Goal: Task Accomplishment & Management: Manage account settings

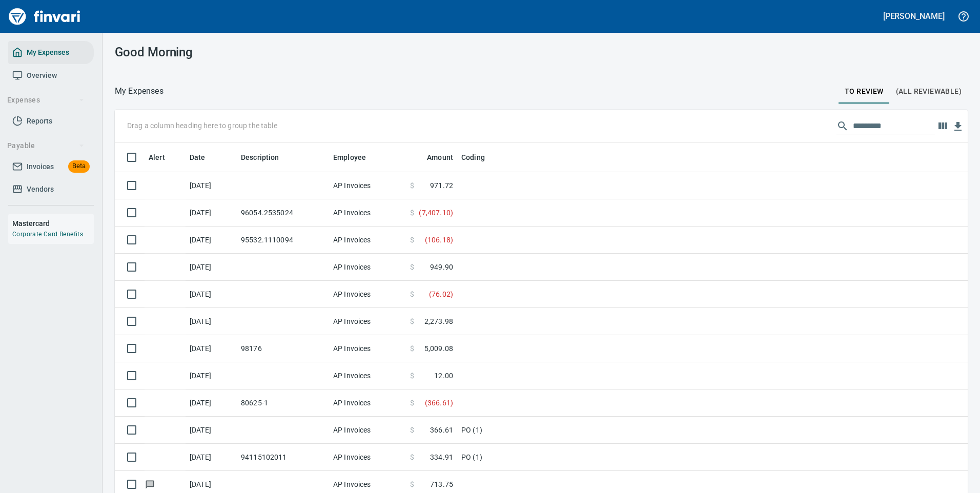
scroll to position [1, 1]
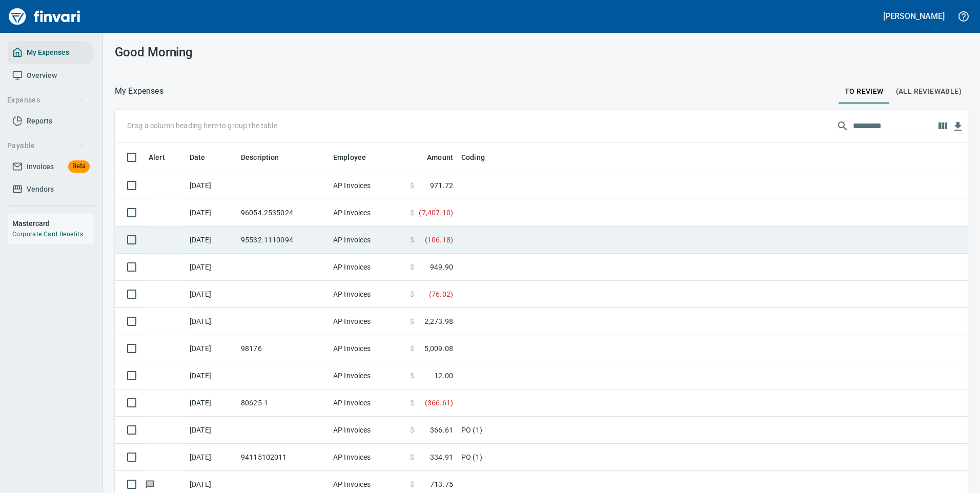
click at [494, 232] on td at bounding box center [585, 240] width 256 height 27
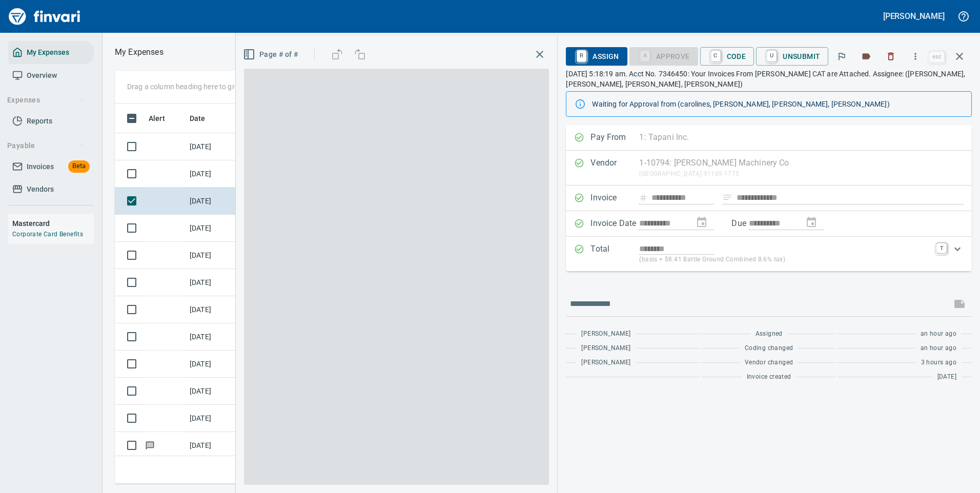
scroll to position [365, 581]
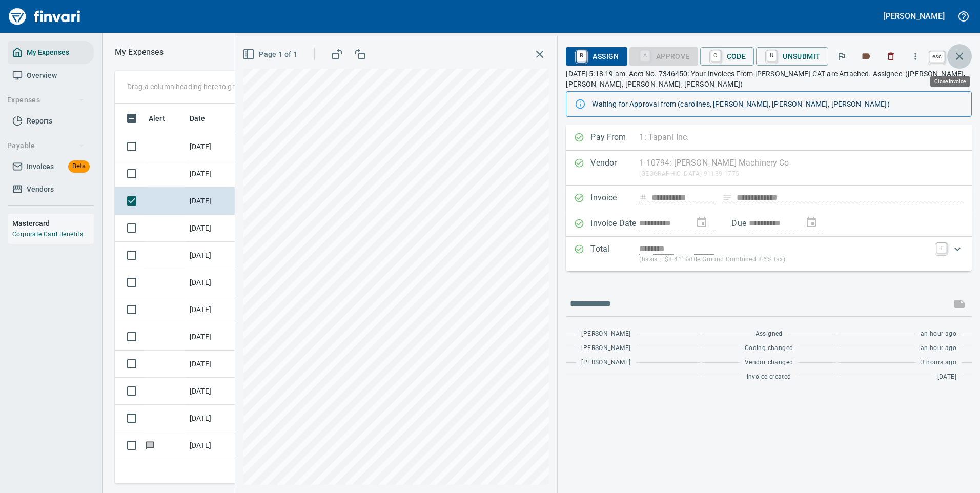
click at [962, 53] on icon "button" at bounding box center [959, 56] width 12 height 12
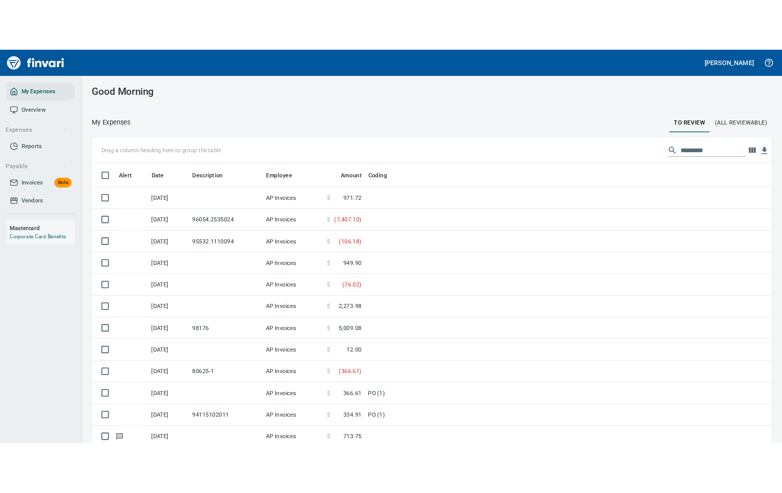
scroll to position [373, 830]
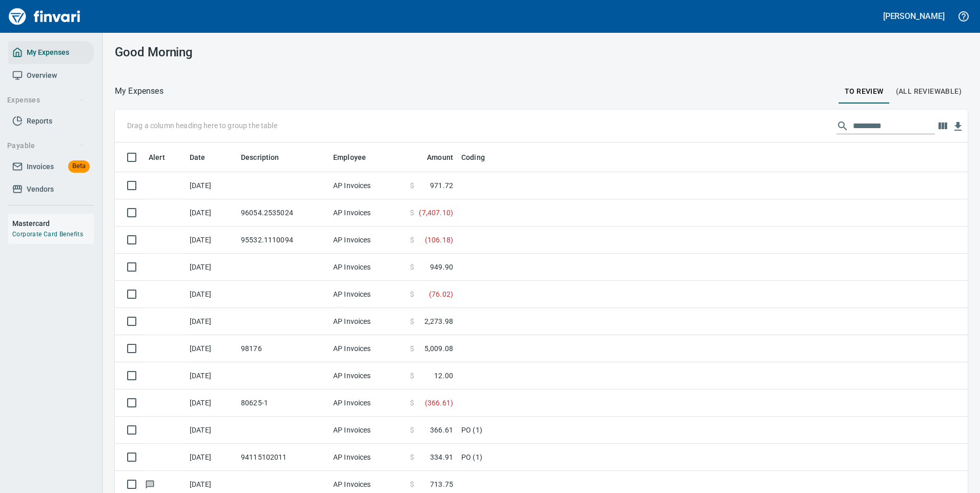
click at [576, 55] on div "Good Morning" at bounding box center [541, 52] width 877 height 39
drag, startPoint x: 920, startPoint y: 0, endPoint x: 671, endPoint y: 47, distance: 253.4
click at [671, 47] on div "Good Morning" at bounding box center [541, 52] width 877 height 39
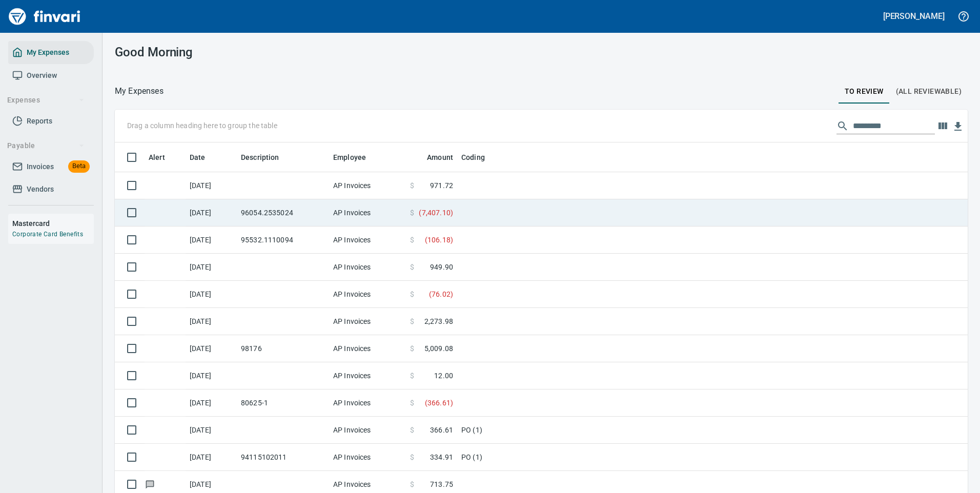
click at [495, 216] on td at bounding box center [585, 212] width 256 height 27
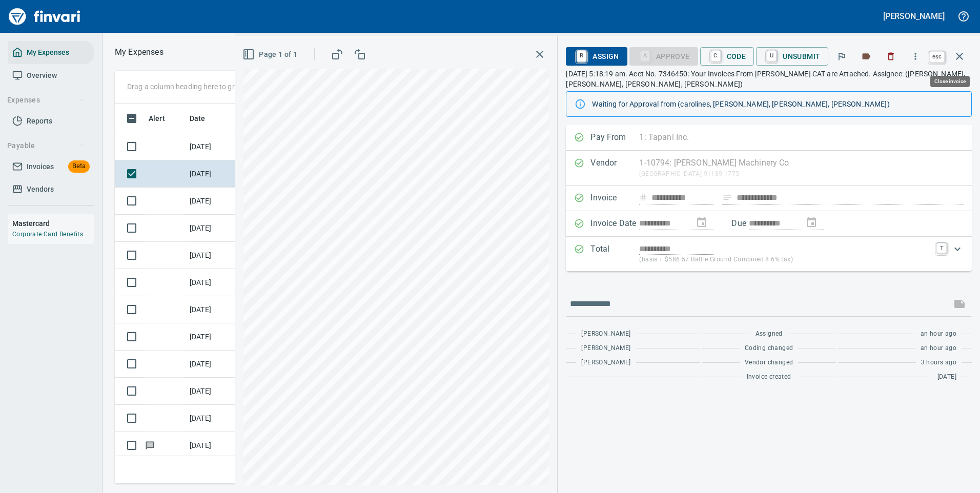
scroll to position [365, 581]
click at [963, 50] on icon "button" at bounding box center [959, 56] width 12 height 12
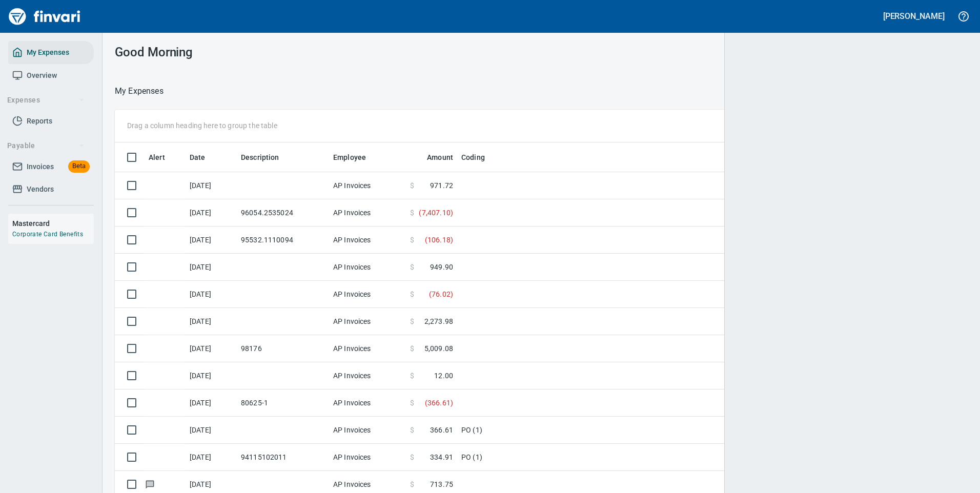
scroll to position [373, 829]
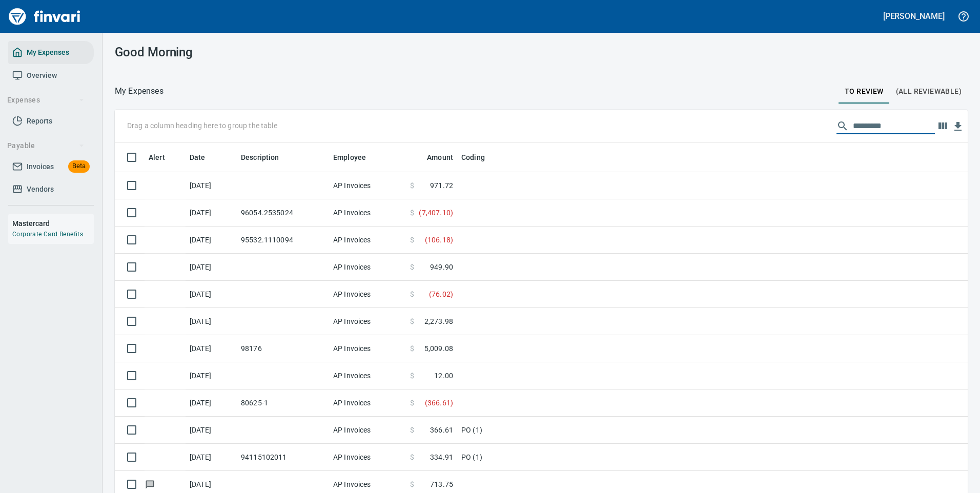
click at [866, 118] on input "text" at bounding box center [894, 126] width 82 height 16
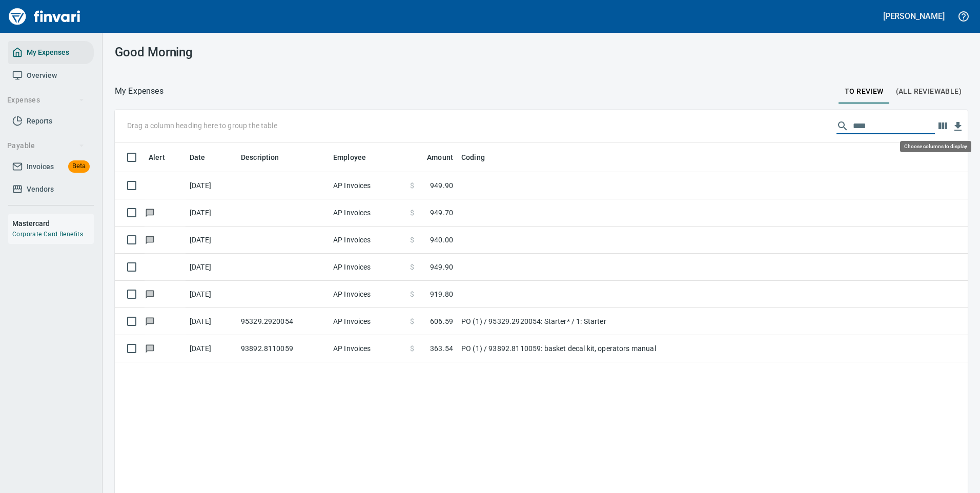
scroll to position [373, 837]
type input "****"
click at [938, 125] on icon "button" at bounding box center [942, 125] width 9 height 7
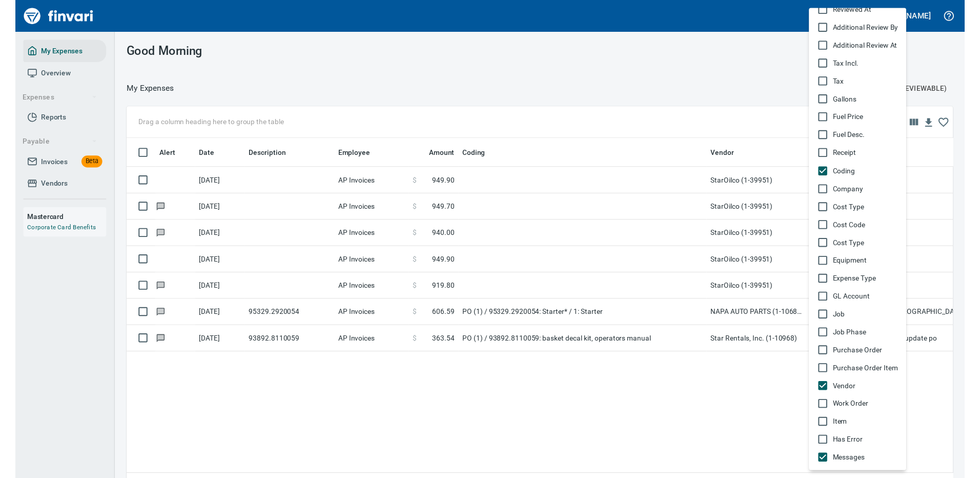
scroll to position [365, 830]
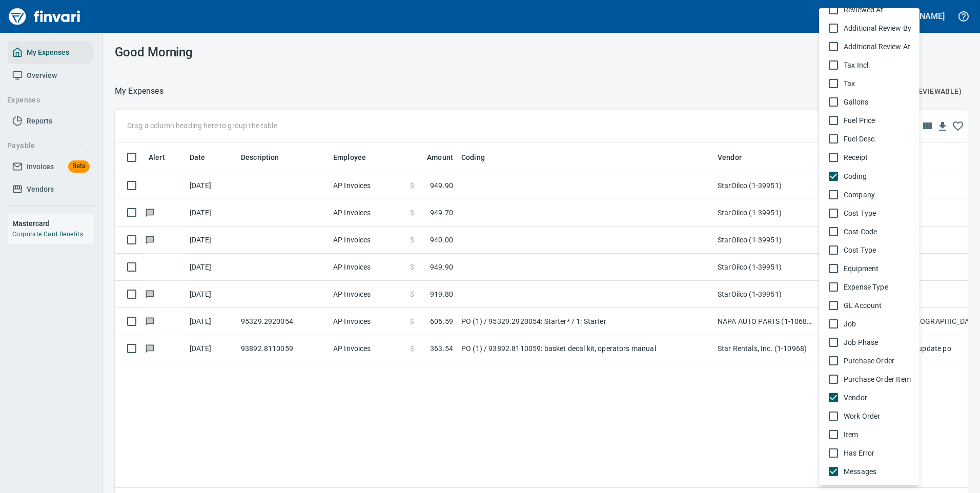
click at [772, 62] on div at bounding box center [490, 246] width 980 height 493
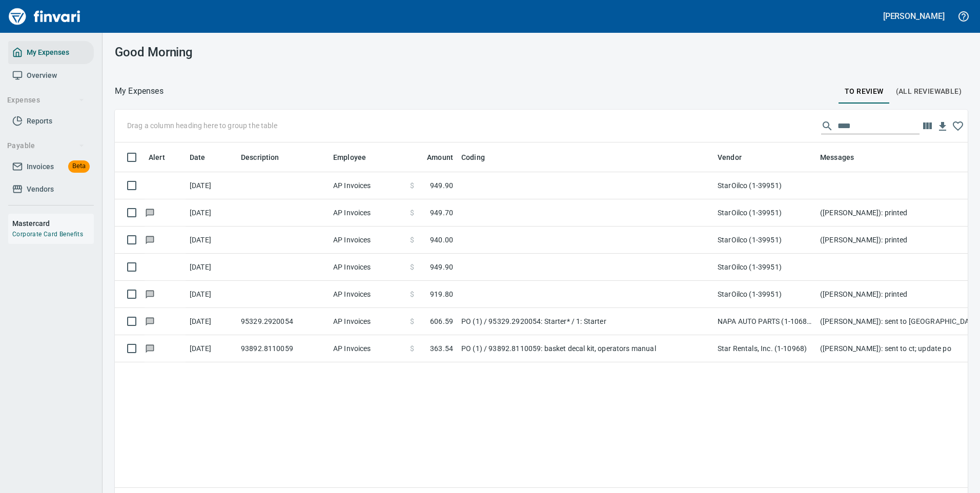
click at [623, 60] on div "Good Morning" at bounding box center [541, 52] width 877 height 39
click at [706, 433] on div "Alert Date Description Employee Amount Coding Vendor Messages [DATE] AP Invoice…" at bounding box center [541, 328] width 853 height 373
click at [695, 13] on div at bounding box center [351, 16] width 694 height 25
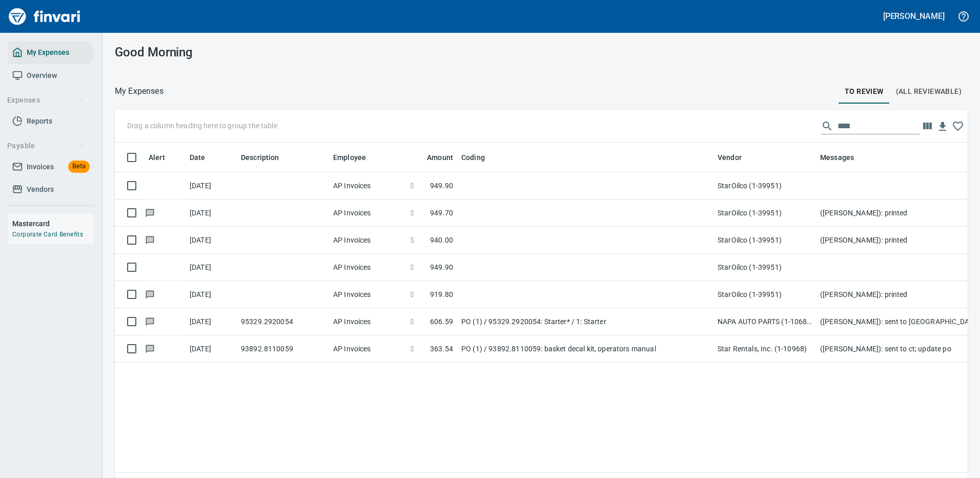
scroll to position [350, 830]
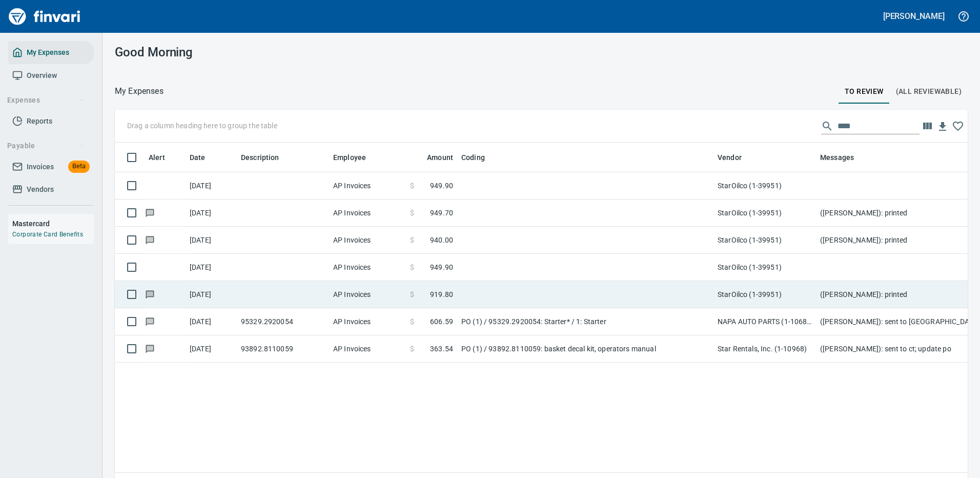
click at [562, 291] on td at bounding box center [585, 294] width 256 height 27
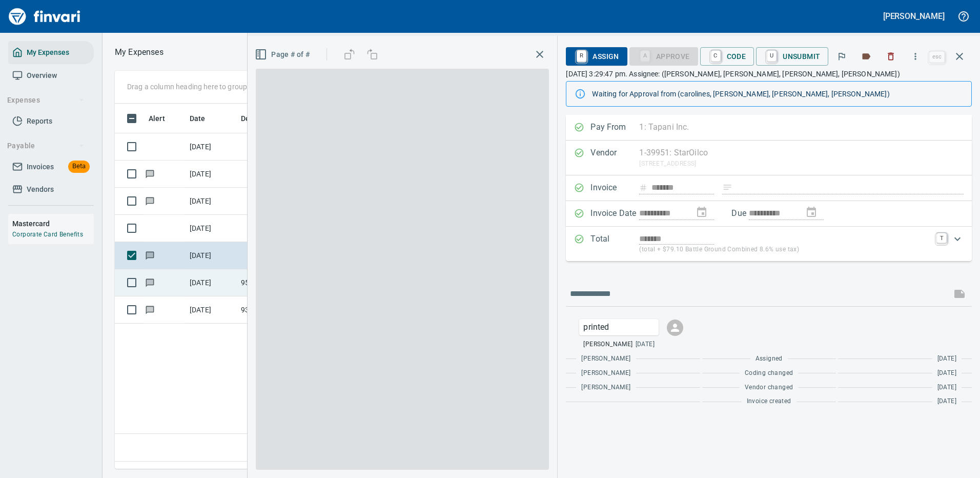
scroll to position [350, 589]
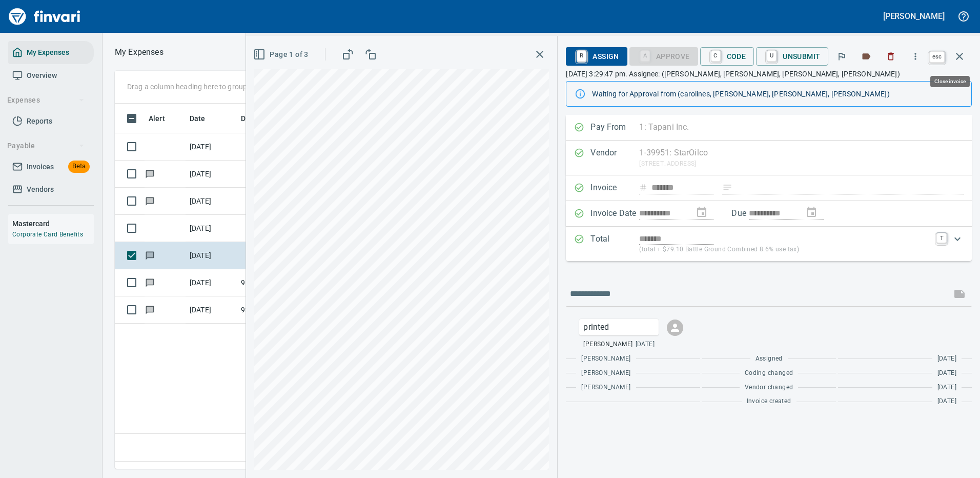
click at [962, 55] on icon "button" at bounding box center [959, 56] width 12 height 12
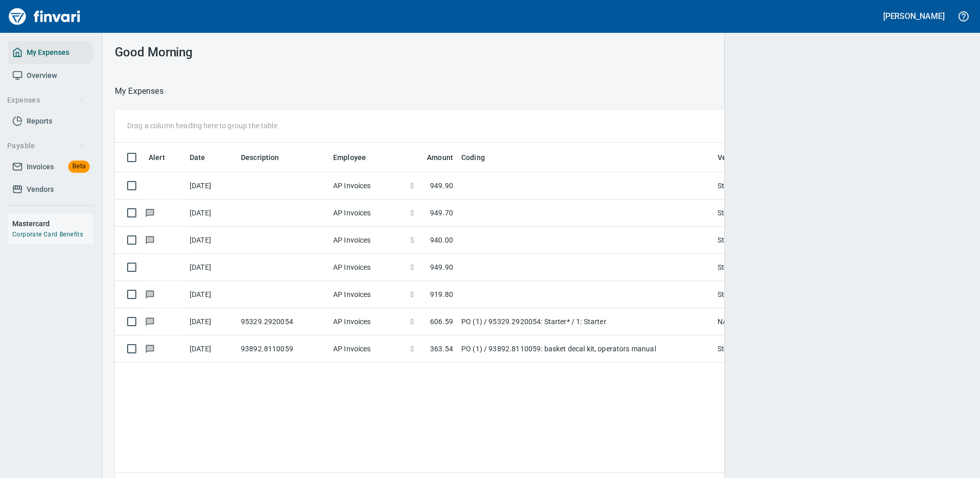
scroll to position [350, 830]
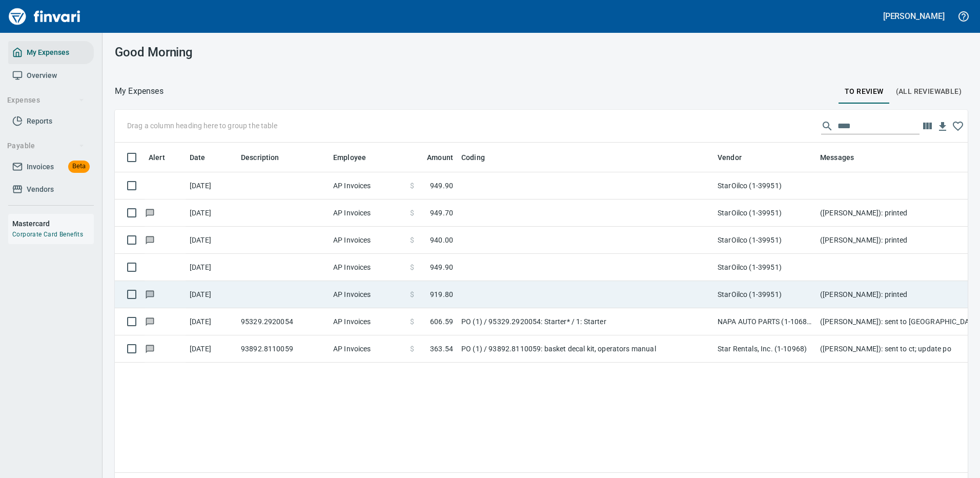
click at [508, 292] on td at bounding box center [585, 294] width 256 height 27
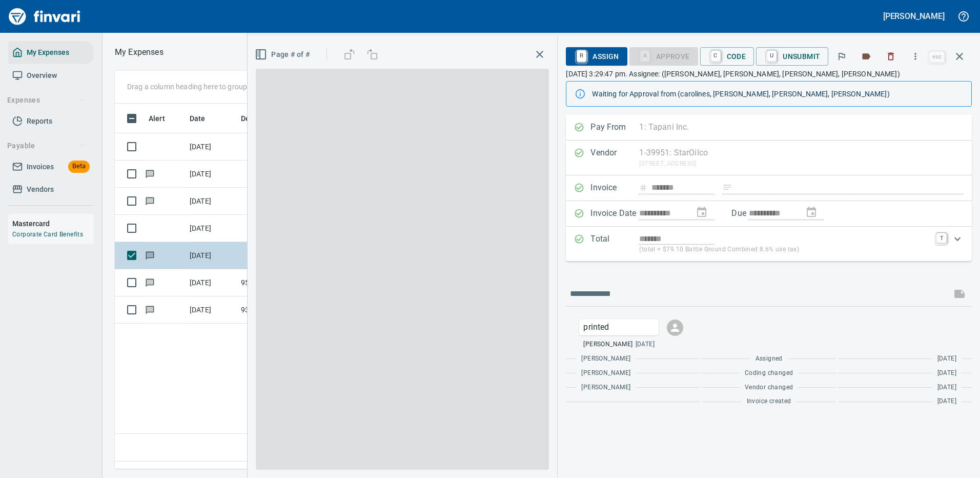
scroll to position [350, 589]
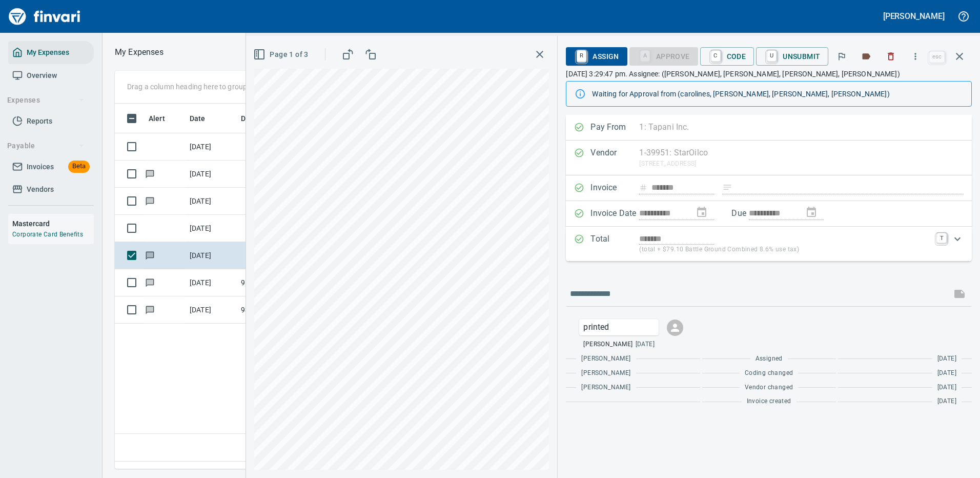
click at [260, 54] on icon "button" at bounding box center [259, 54] width 12 height 12
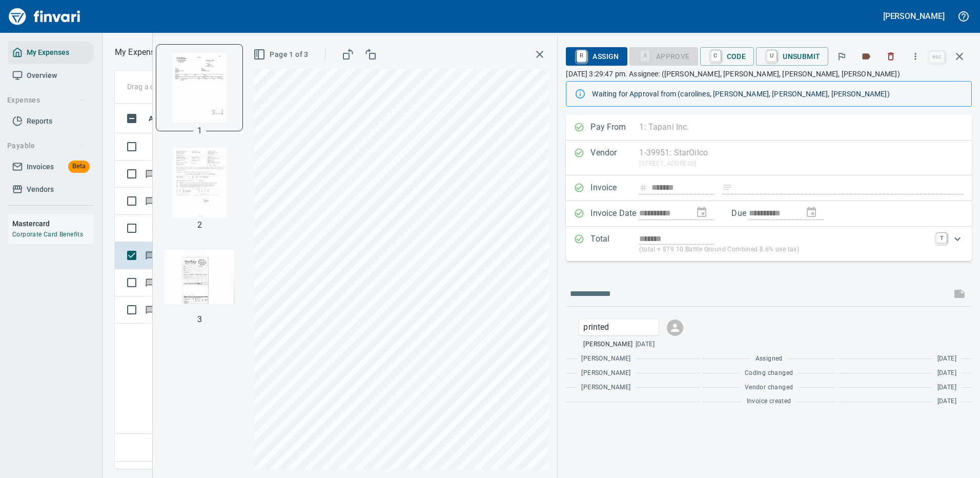
click at [188, 180] on img "button" at bounding box center [200, 183] width 70 height 70
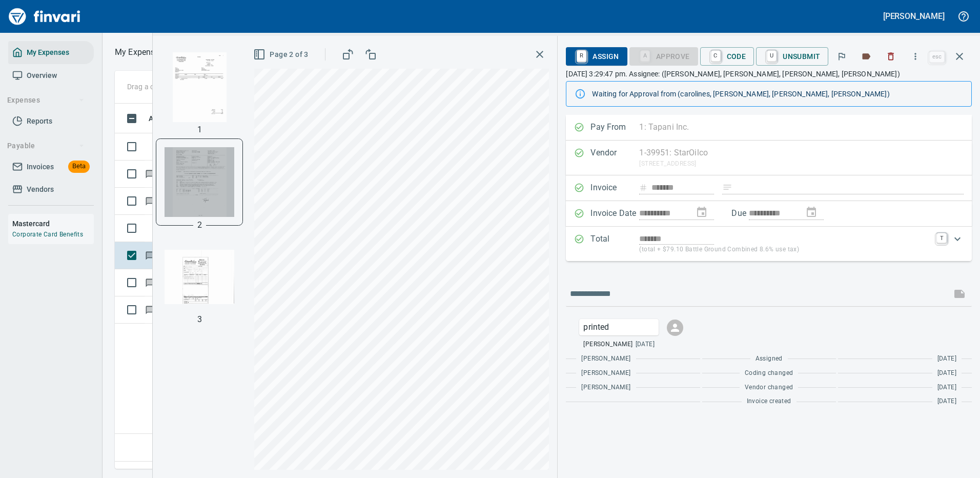
click at [199, 183] on img "button" at bounding box center [200, 182] width 70 height 70
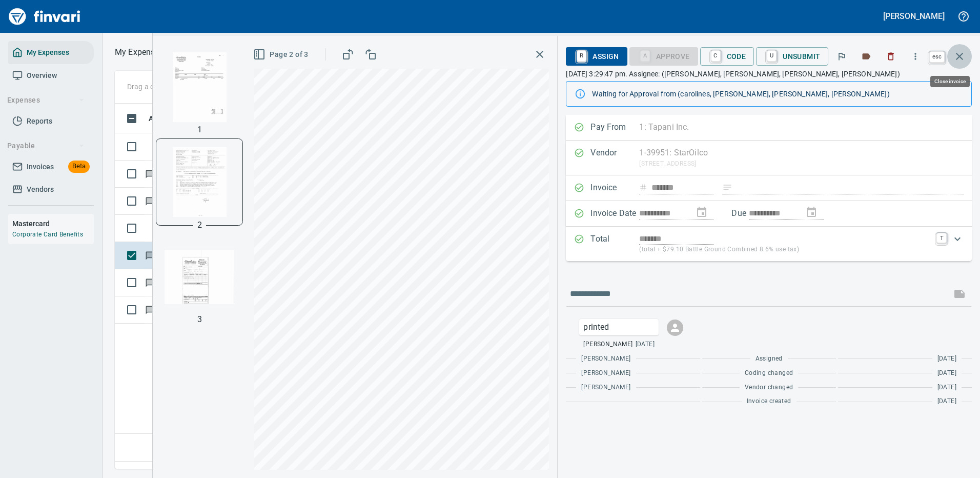
click at [963, 56] on icon "button" at bounding box center [959, 56] width 12 height 12
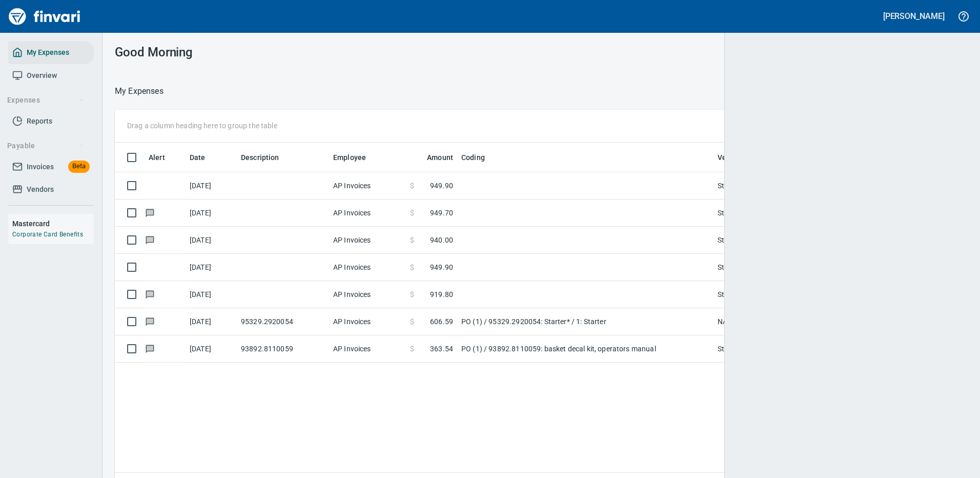
scroll to position [350, 837]
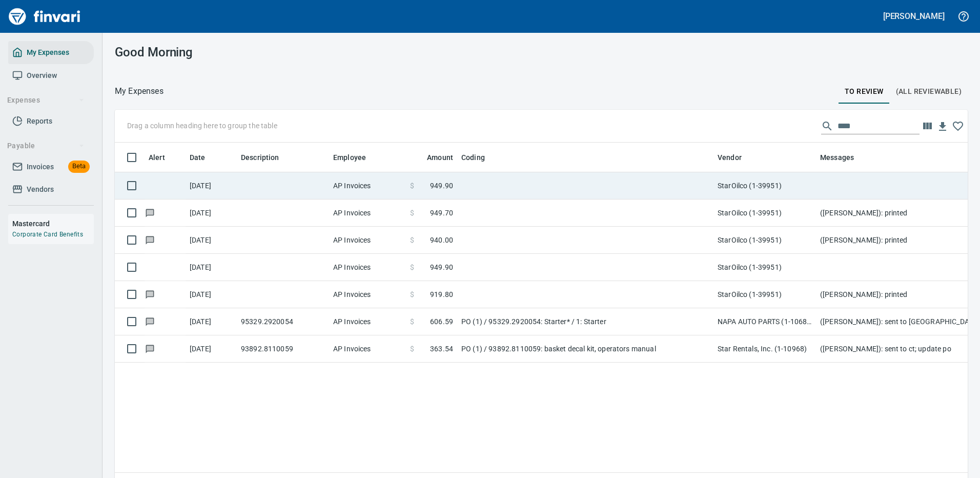
click at [597, 178] on td at bounding box center [585, 185] width 256 height 27
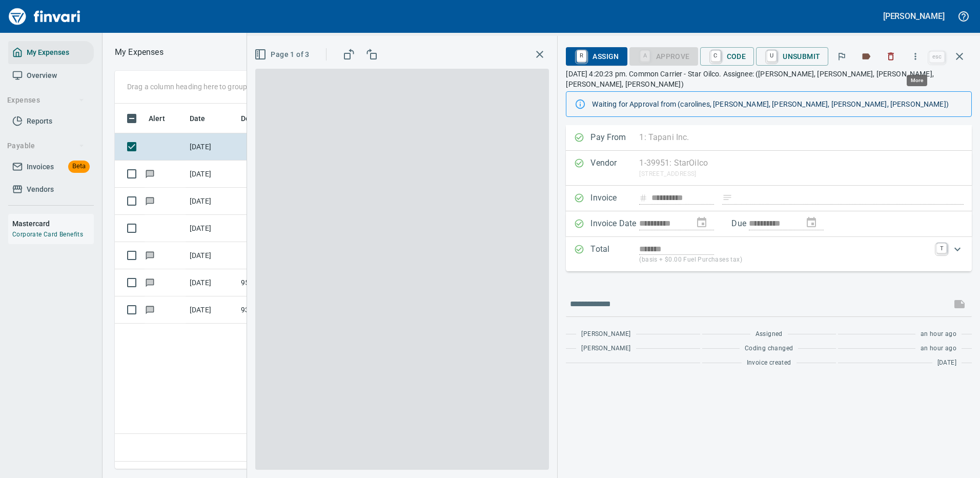
scroll to position [350, 589]
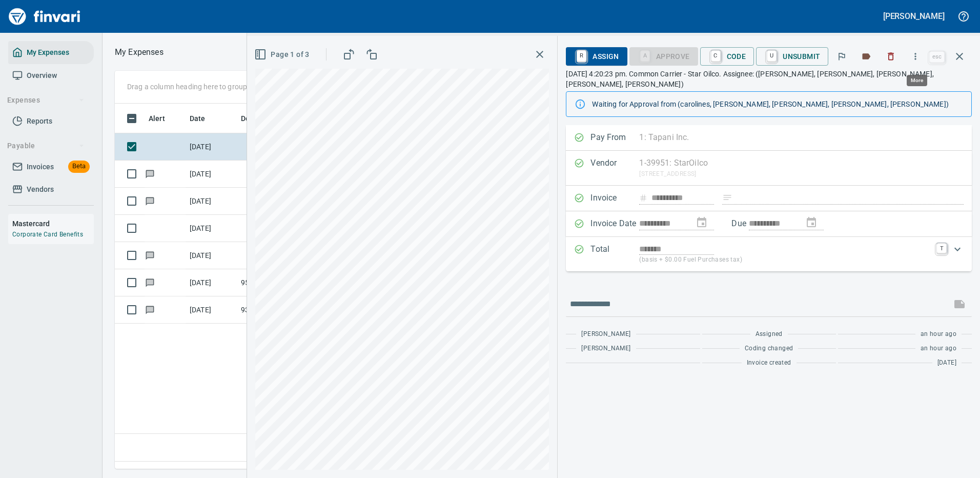
click at [915, 54] on icon "button" at bounding box center [915, 56] width 10 height 10
click at [891, 84] on span "Download" at bounding box center [914, 86] width 98 height 12
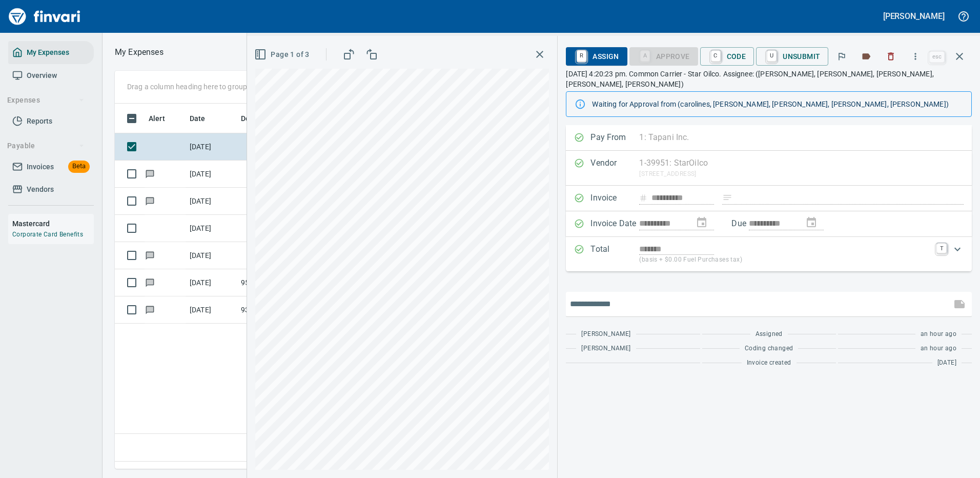
click at [619, 296] on input "text" at bounding box center [758, 304] width 377 height 16
type input "*******"
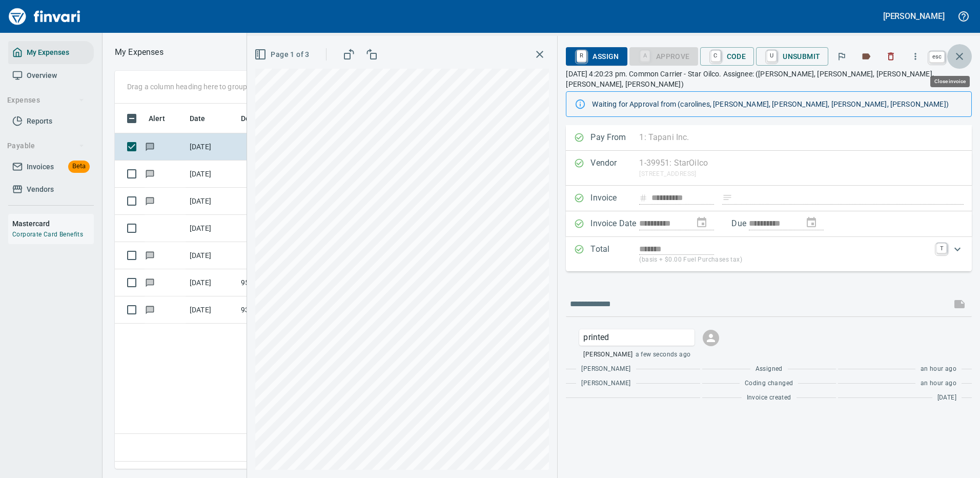
click at [960, 57] on icon "button" at bounding box center [959, 56] width 12 height 12
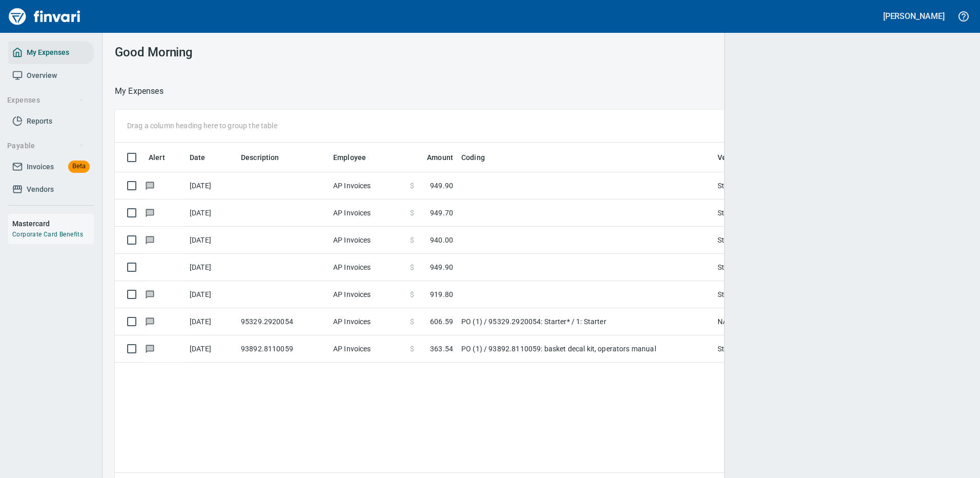
scroll to position [350, 831]
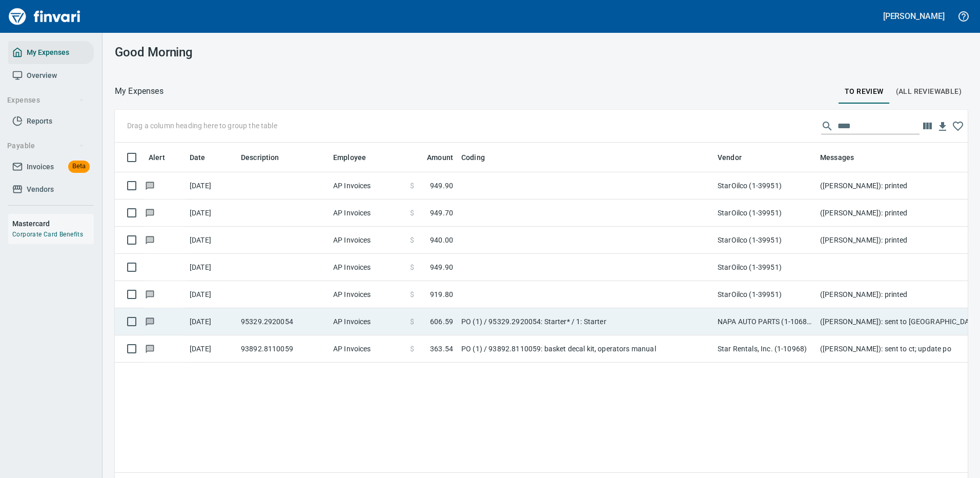
click at [801, 271] on td "StarOilco (1-39951)" at bounding box center [764, 267] width 103 height 27
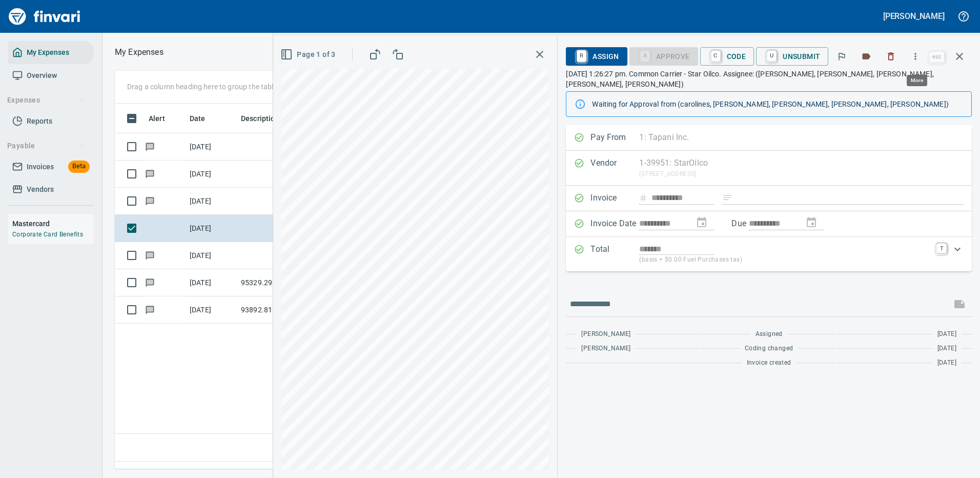
scroll to position [350, 589]
click at [917, 55] on icon "button" at bounding box center [915, 56] width 10 height 10
click at [888, 84] on span "Download" at bounding box center [914, 86] width 98 height 12
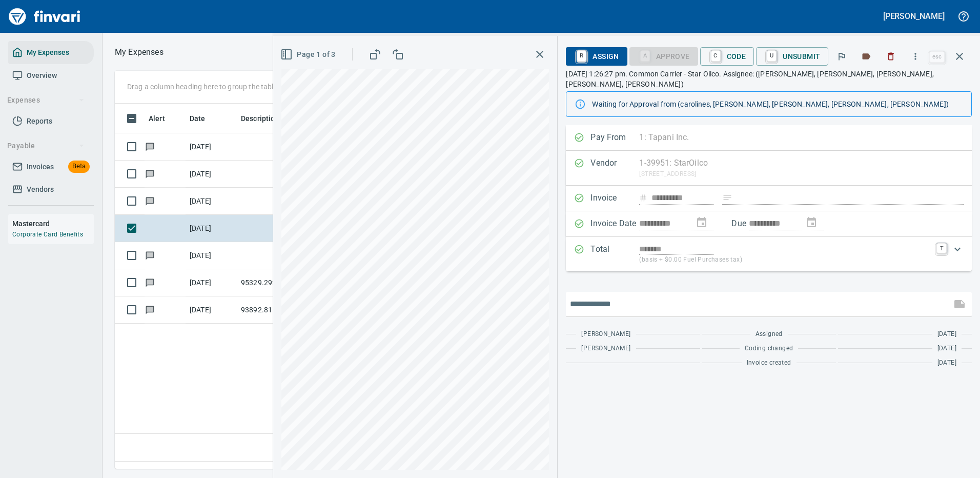
click at [634, 296] on input "text" at bounding box center [758, 304] width 377 height 16
type input "*******"
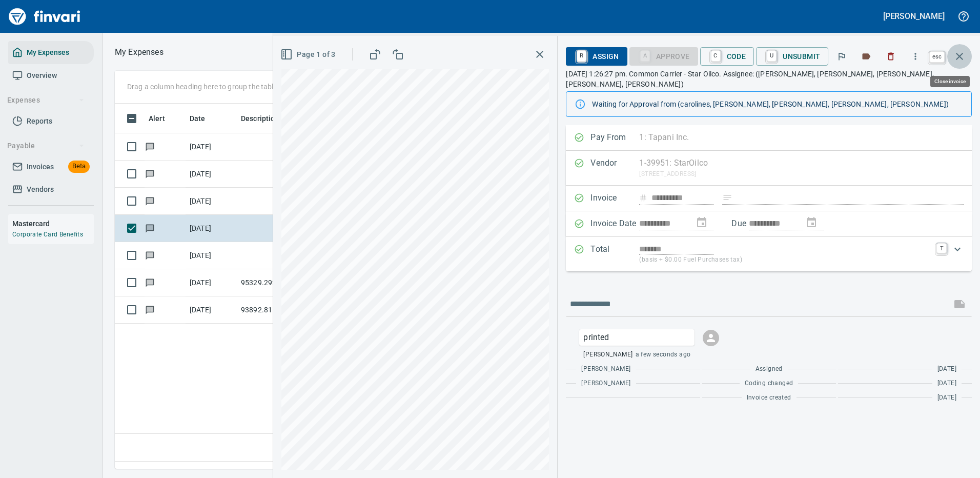
click at [958, 57] on icon "button" at bounding box center [959, 56] width 12 height 12
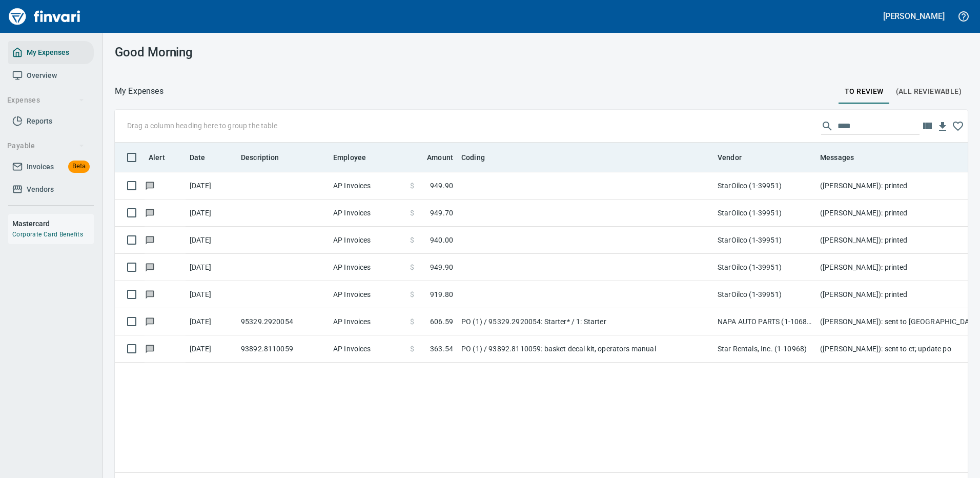
scroll to position [350, 837]
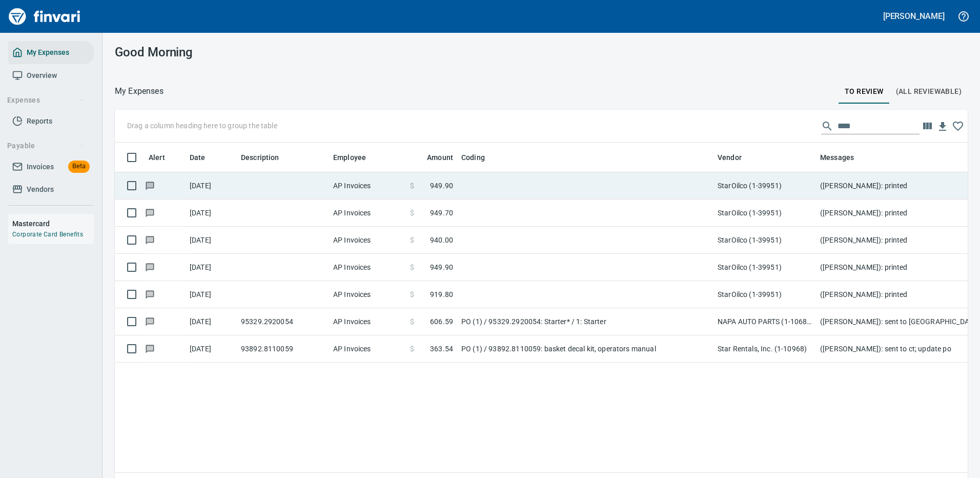
click at [550, 186] on td at bounding box center [585, 185] width 256 height 27
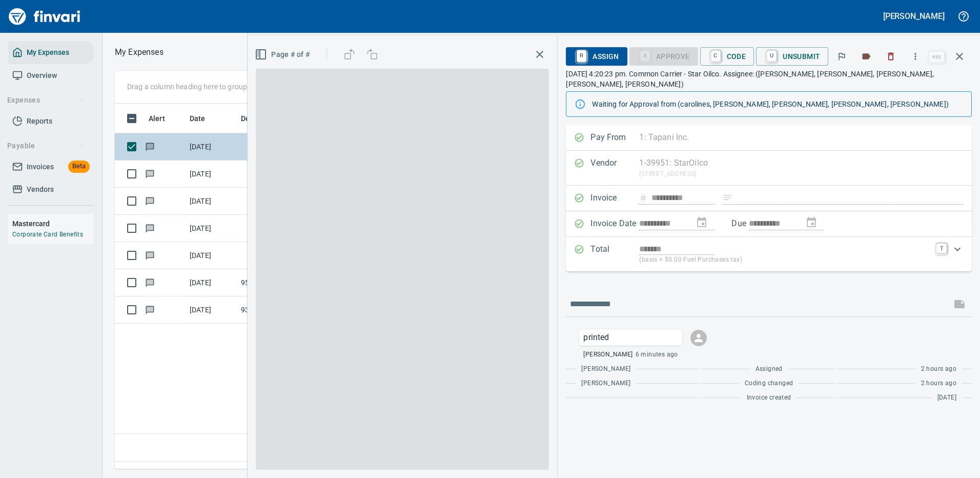
scroll to position [350, 589]
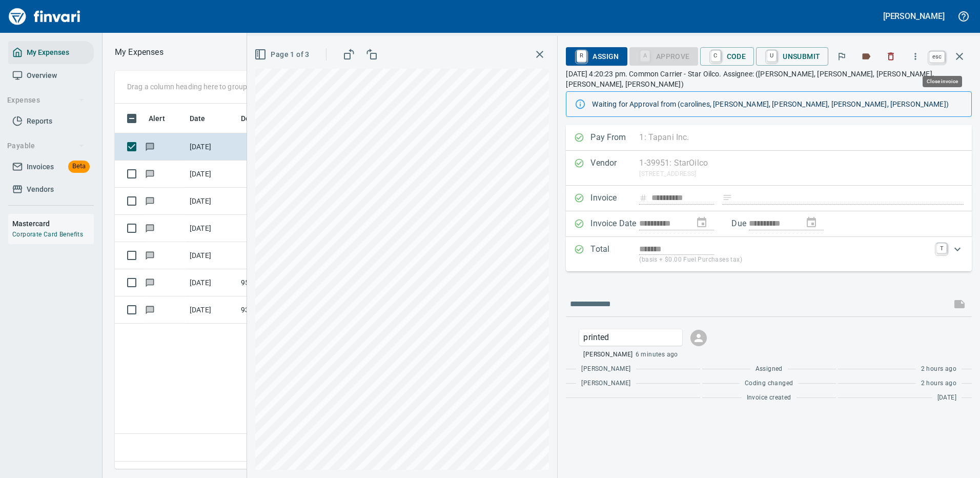
click at [959, 54] on icon "button" at bounding box center [959, 56] width 12 height 12
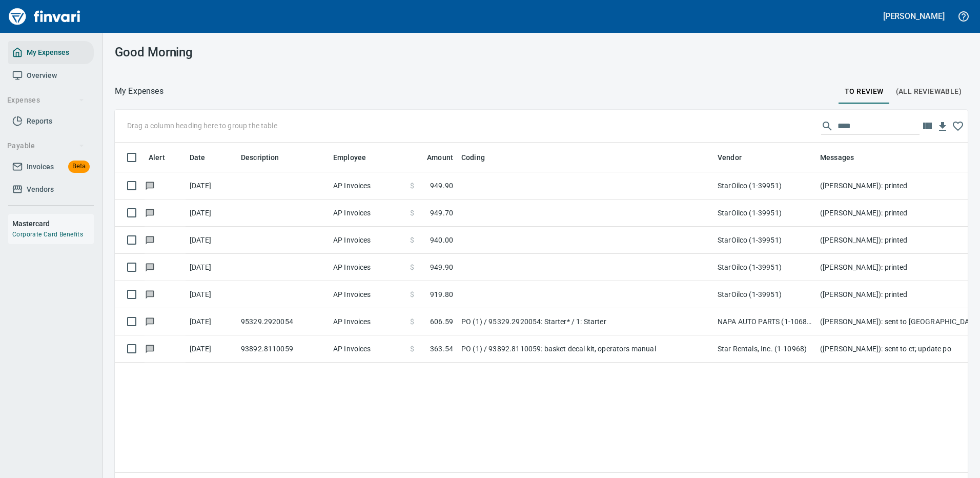
scroll to position [350, 837]
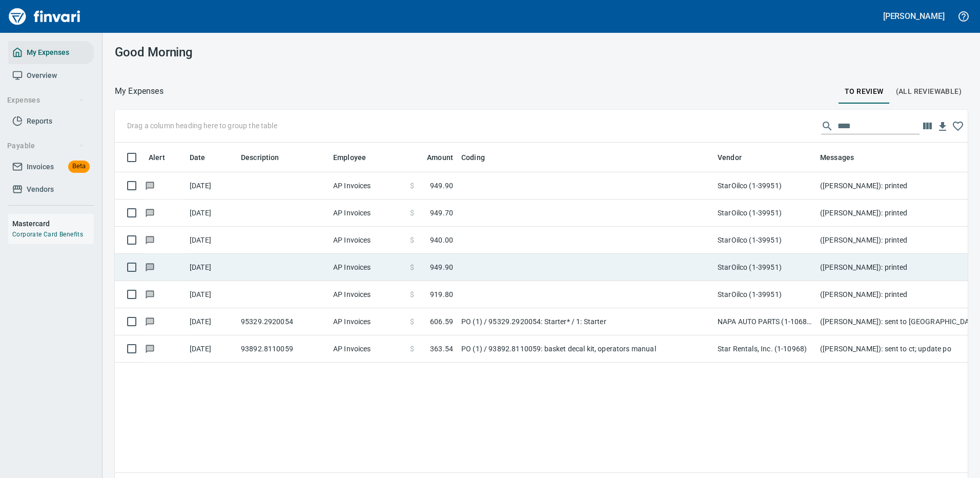
click at [463, 270] on td at bounding box center [585, 267] width 256 height 27
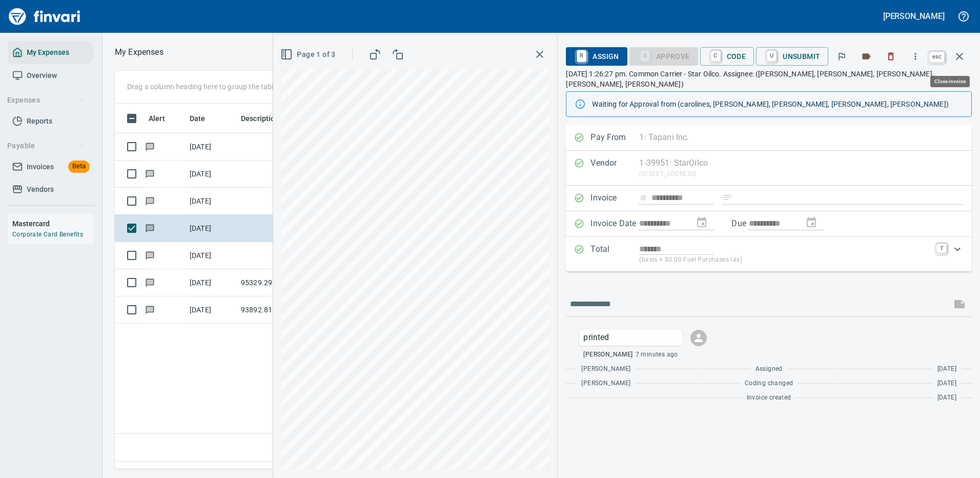
scroll to position [350, 589]
click at [963, 56] on icon "button" at bounding box center [959, 56] width 12 height 12
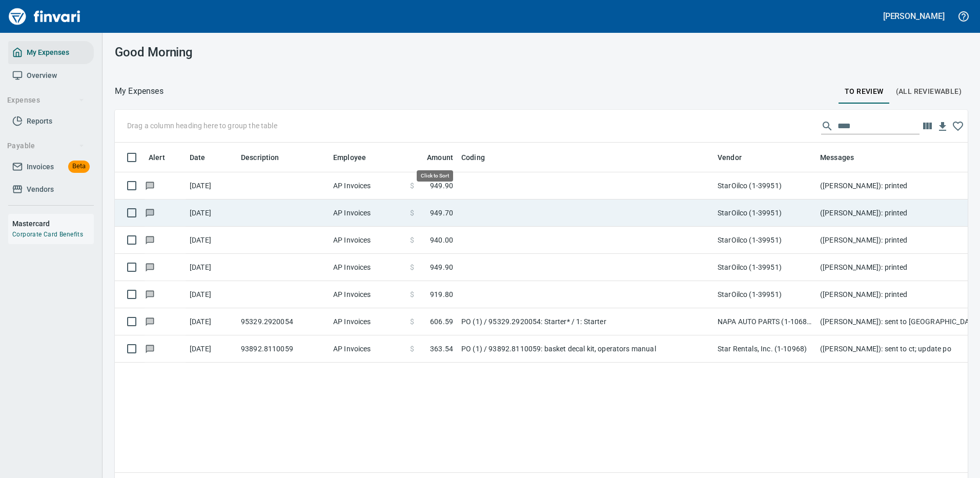
scroll to position [350, 837]
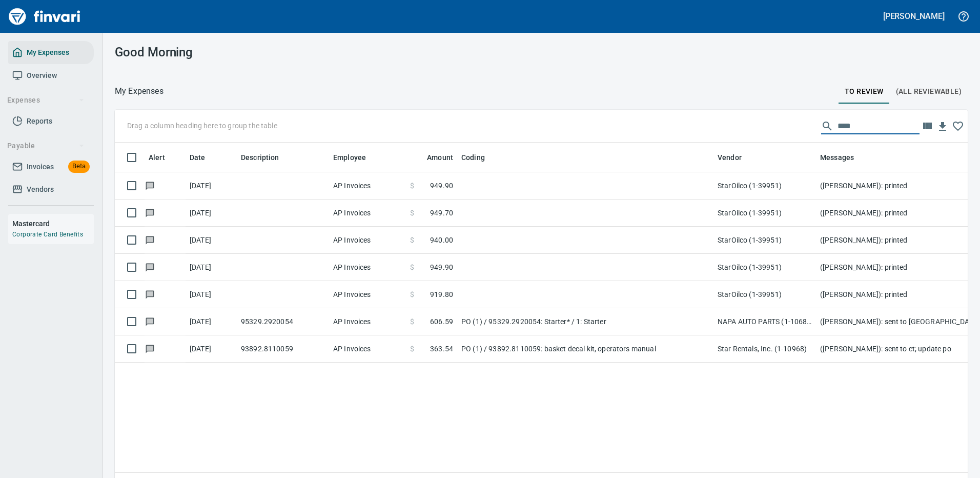
drag, startPoint x: 861, startPoint y: 127, endPoint x: 784, endPoint y: 121, distance: 76.5
click at [784, 121] on div "Drag a column heading here to group the table ****" at bounding box center [541, 126] width 853 height 33
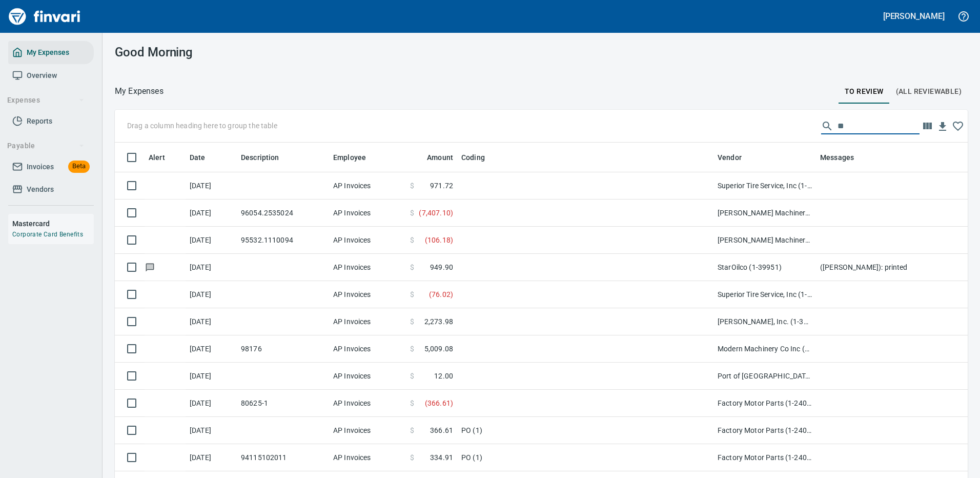
scroll to position [350, 830]
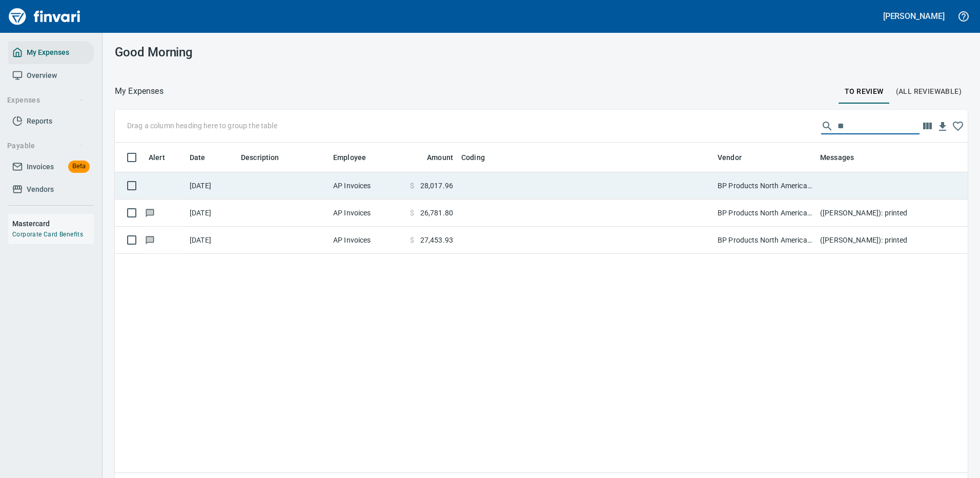
type input "**"
click at [654, 183] on td at bounding box center [585, 185] width 256 height 27
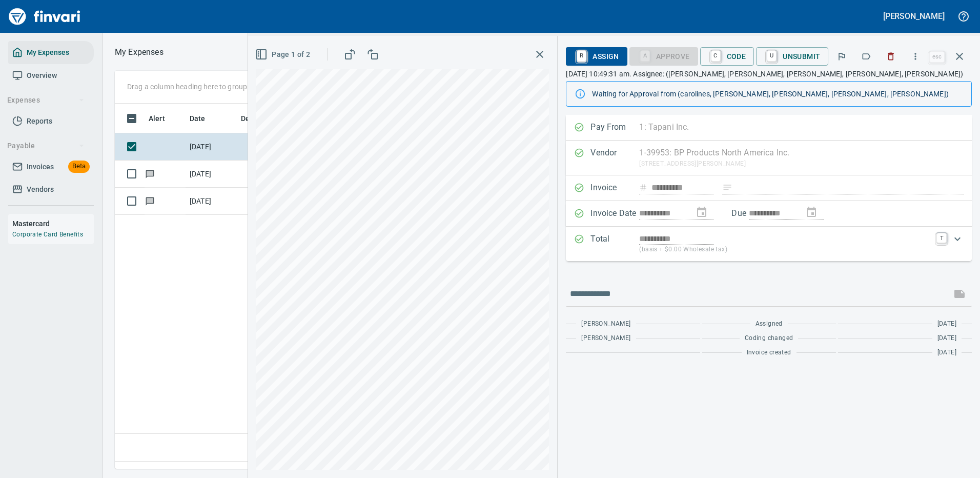
scroll to position [350, 589]
click at [916, 55] on icon "button" at bounding box center [915, 56] width 10 height 10
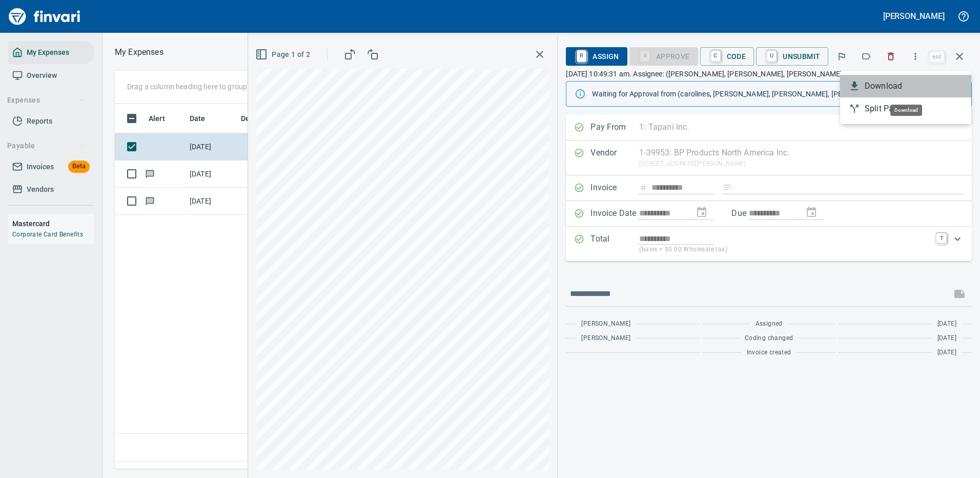
click at [885, 88] on span "Download" at bounding box center [914, 86] width 98 height 12
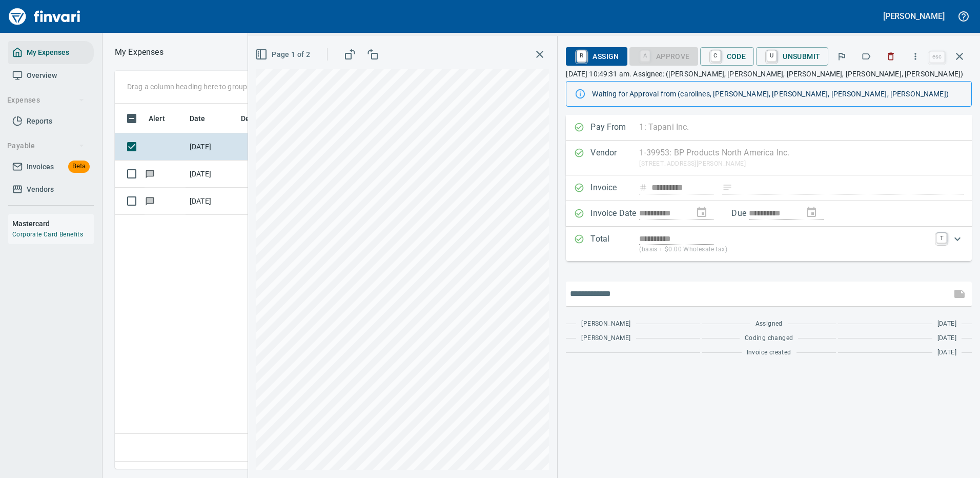
click at [601, 291] on input "text" at bounding box center [758, 293] width 377 height 16
type input "*******"
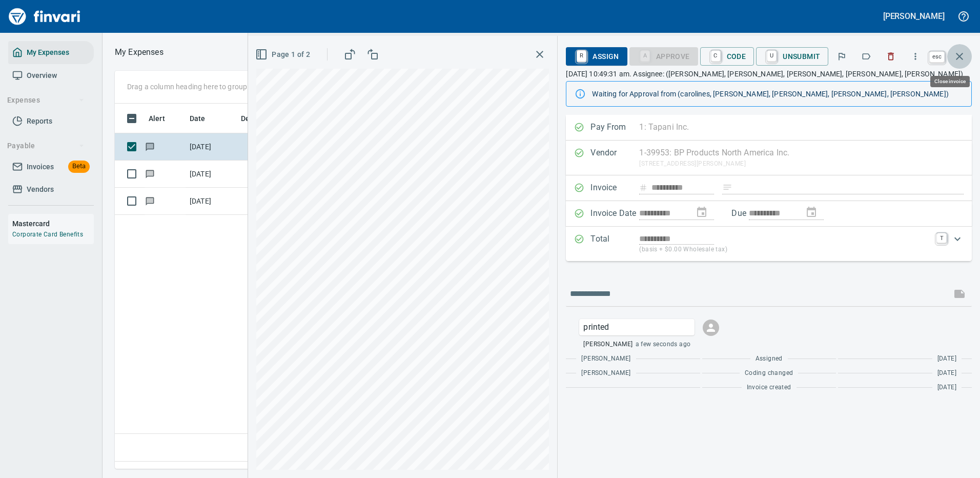
click at [963, 55] on icon "button" at bounding box center [959, 56] width 12 height 12
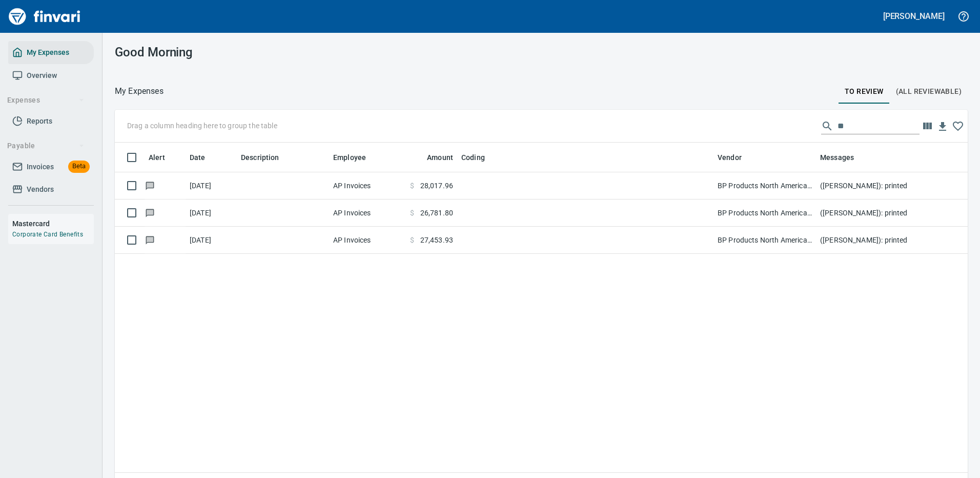
scroll to position [350, 837]
drag, startPoint x: 838, startPoint y: 125, endPoint x: 816, endPoint y: 129, distance: 22.9
click at [821, 129] on div "**" at bounding box center [870, 126] width 98 height 16
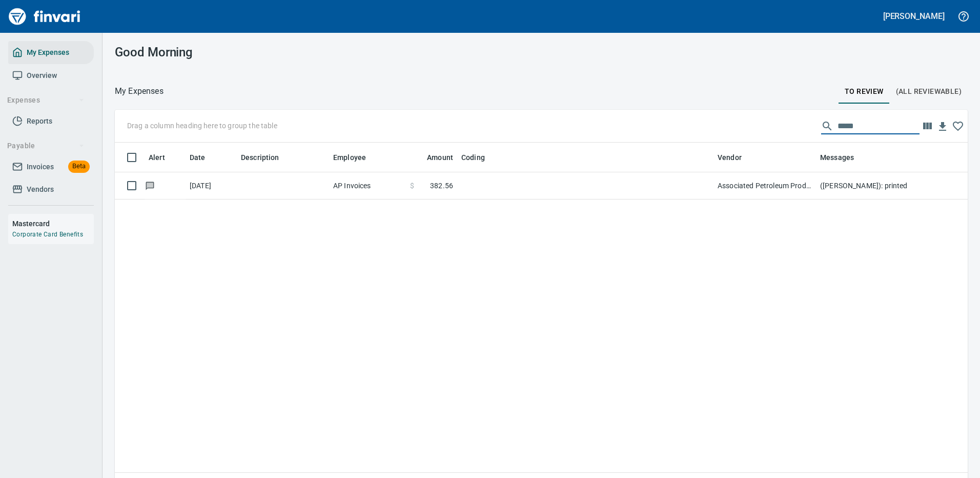
drag, startPoint x: 857, startPoint y: 124, endPoint x: 770, endPoint y: 130, distance: 86.8
click at [771, 130] on div "Drag a column heading here to group the table *****" at bounding box center [541, 126] width 853 height 33
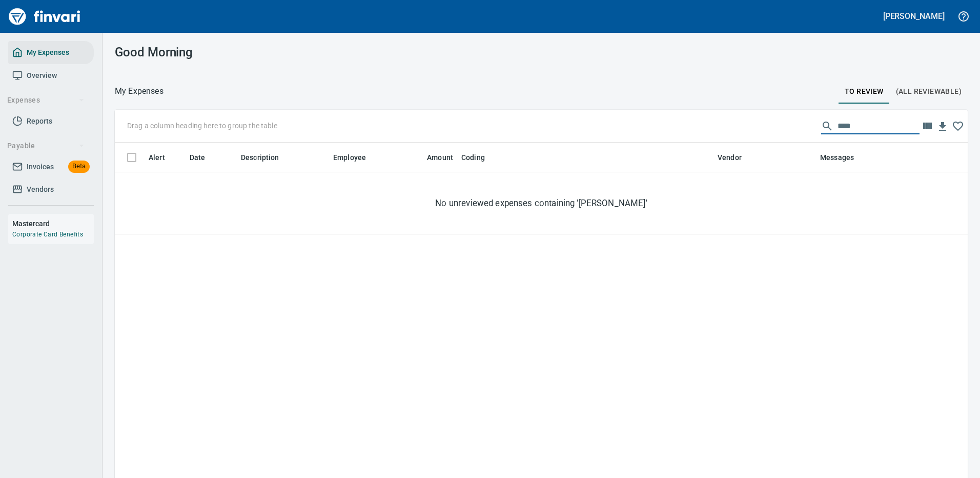
drag, startPoint x: 842, startPoint y: 126, endPoint x: 818, endPoint y: 126, distance: 23.6
click at [821, 126] on div "****" at bounding box center [870, 126] width 98 height 16
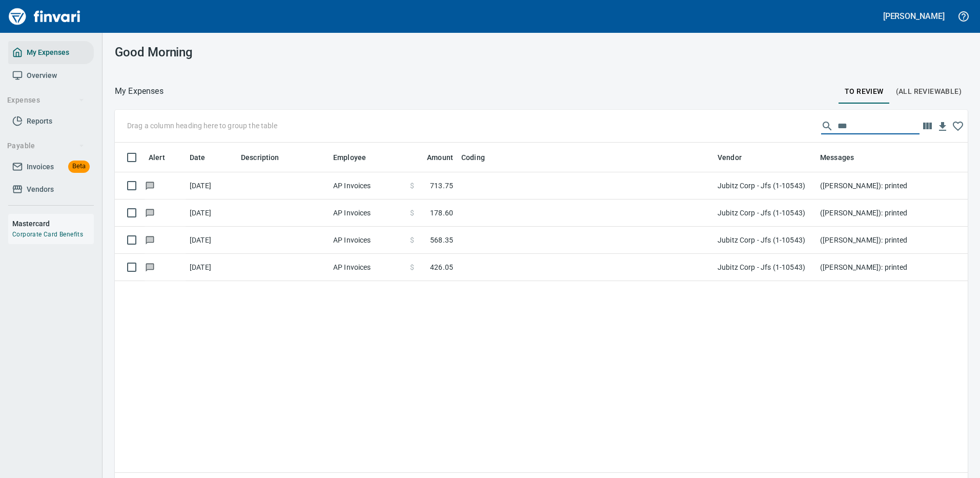
drag, startPoint x: 842, startPoint y: 129, endPoint x: 818, endPoint y: 129, distance: 24.1
click at [821, 129] on div "***" at bounding box center [870, 126] width 98 height 16
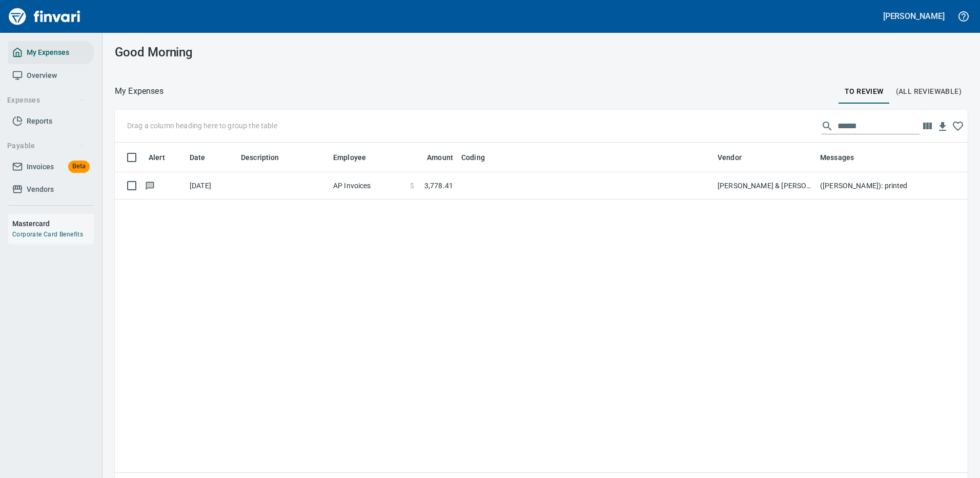
click at [727, 242] on div "Alert Date Description Employee Amount Coding Vendor Messages [DATE] AP Invoice…" at bounding box center [541, 321] width 853 height 358
drag, startPoint x: 852, startPoint y: 123, endPoint x: 811, endPoint y: 129, distance: 41.5
click at [821, 129] on div "******" at bounding box center [870, 126] width 98 height 16
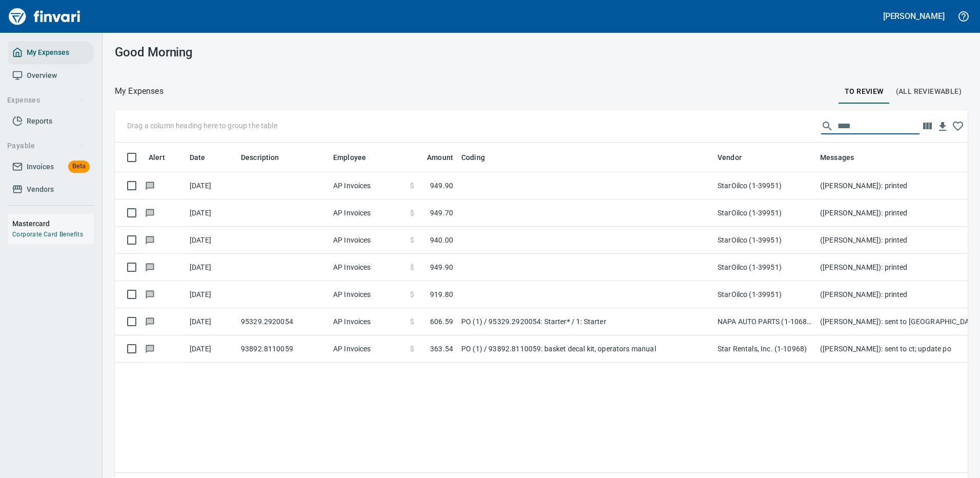
type input "****"
click at [662, 402] on div "Alert Date Description Employee Amount Coding Vendor Messages [DATE] AP Invoice…" at bounding box center [541, 321] width 853 height 358
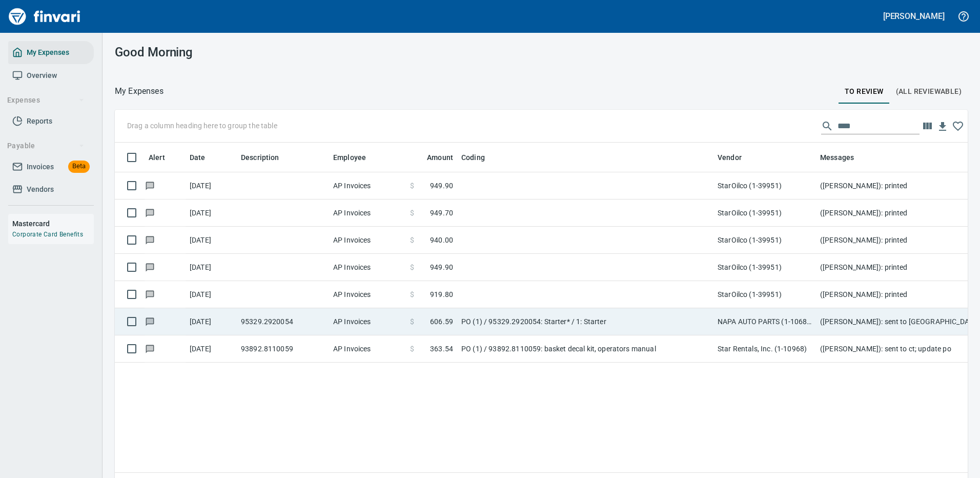
click at [624, 321] on td "PO (1) / 95329.2920054: Starter* / 1: Starter" at bounding box center [585, 321] width 256 height 27
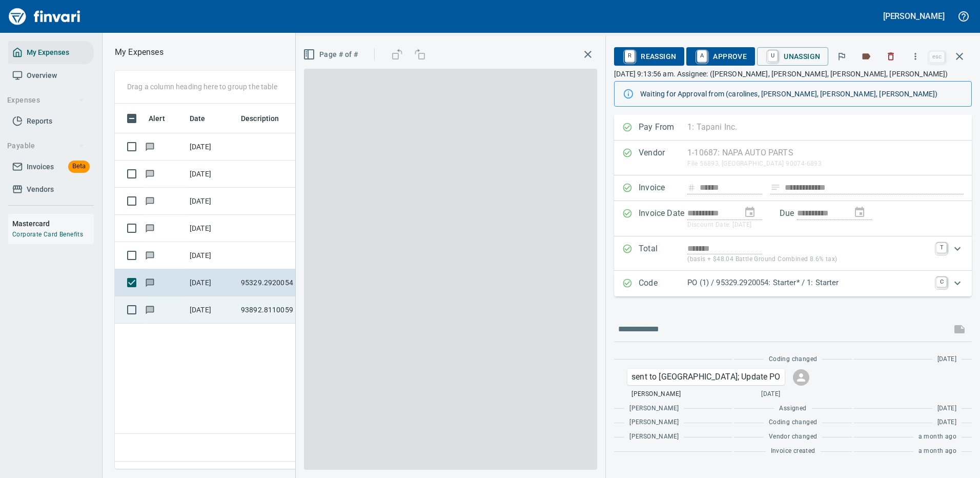
scroll to position [350, 589]
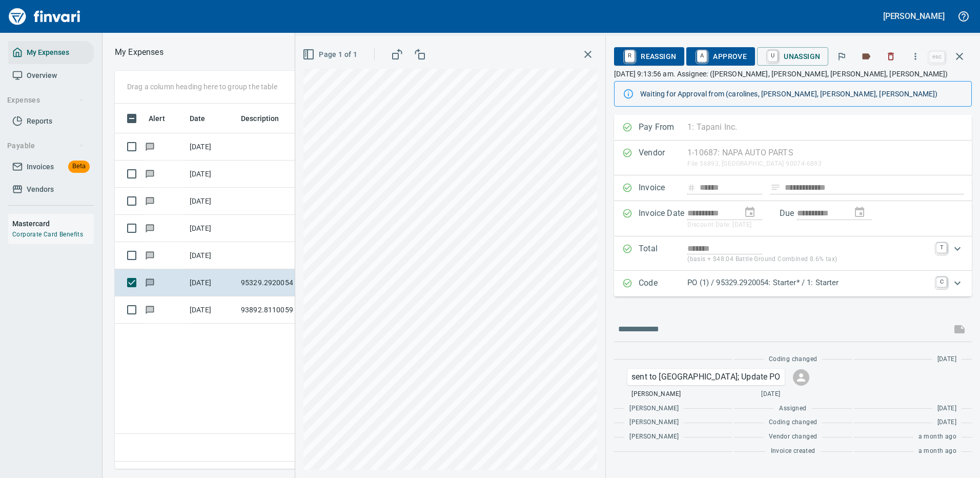
click at [957, 282] on icon "Expand" at bounding box center [957, 283] width 12 height 12
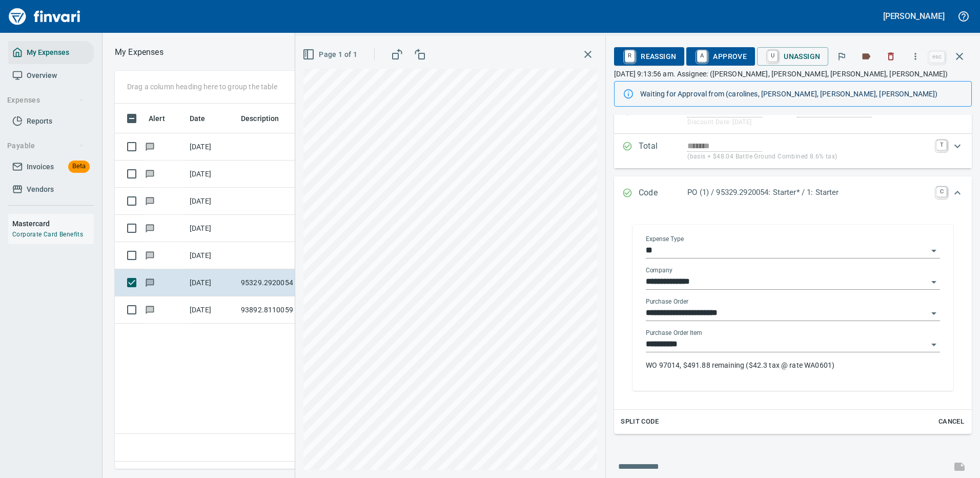
click at [702, 348] on input "**********" at bounding box center [787, 344] width 282 height 14
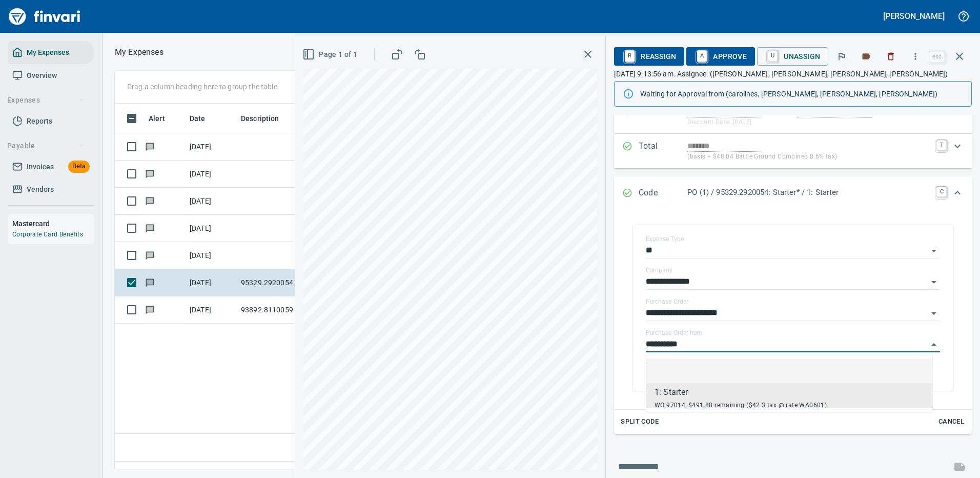
click at [706, 377] on li at bounding box center [789, 370] width 286 height 25
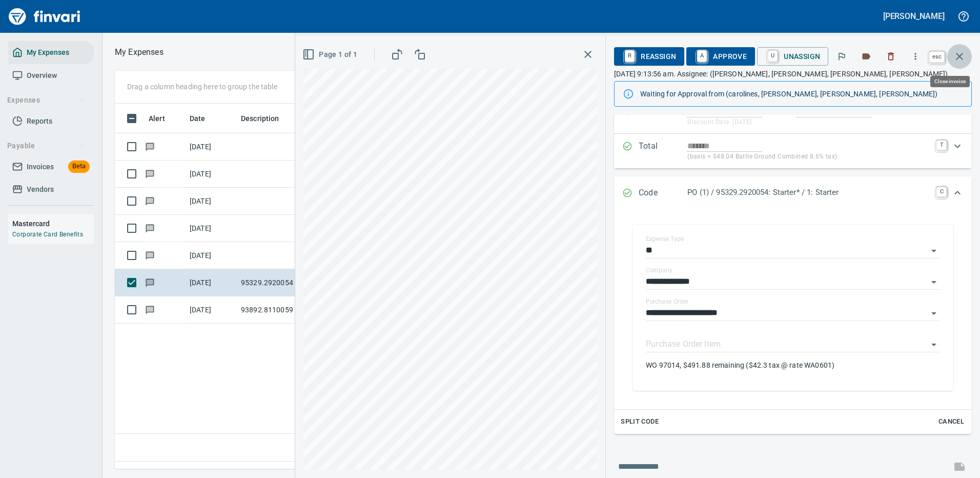
click at [961, 55] on icon "button" at bounding box center [959, 56] width 12 height 12
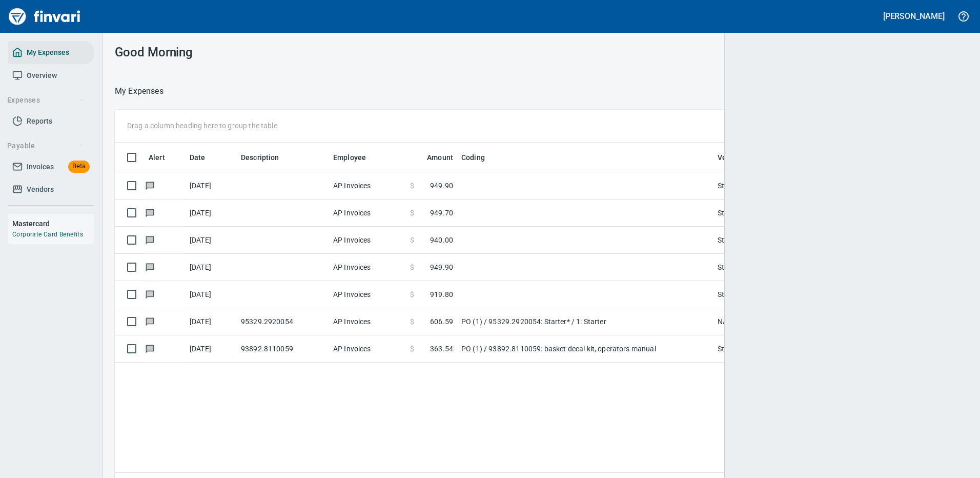
scroll to position [350, 830]
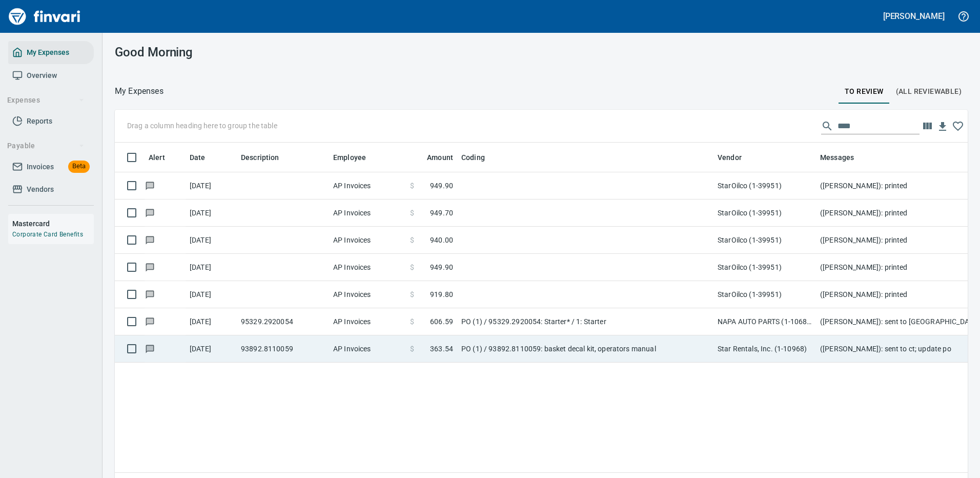
click at [698, 349] on td "PO (1) / 93892.8110059: basket decal kit, operators manual" at bounding box center [585, 348] width 256 height 27
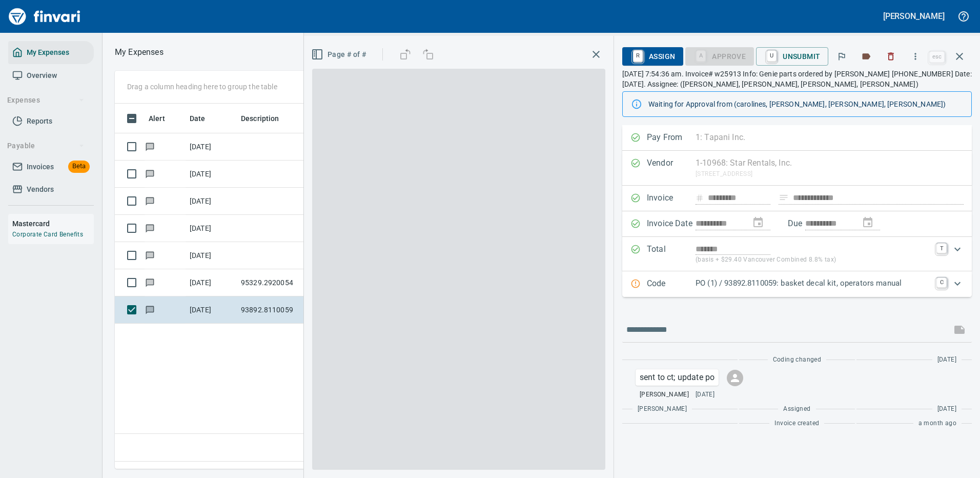
scroll to position [350, 589]
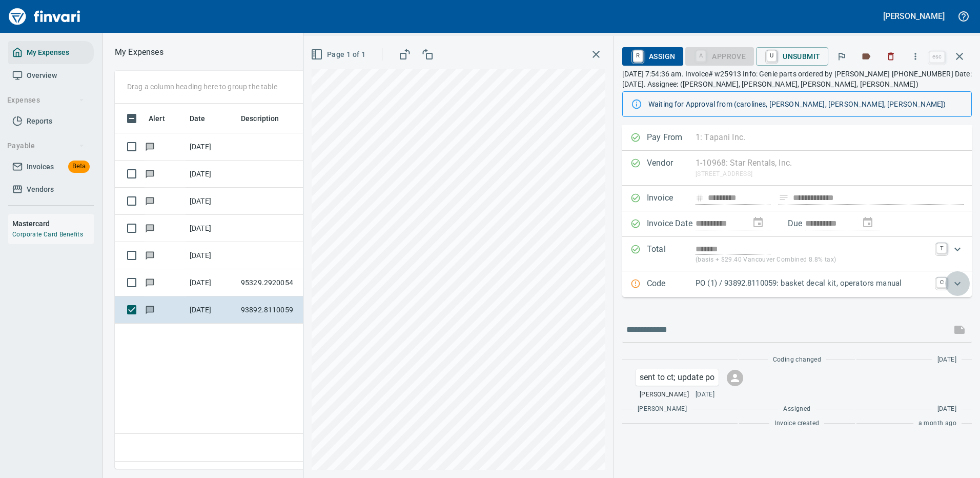
click at [957, 282] on icon "Expand" at bounding box center [957, 283] width 12 height 12
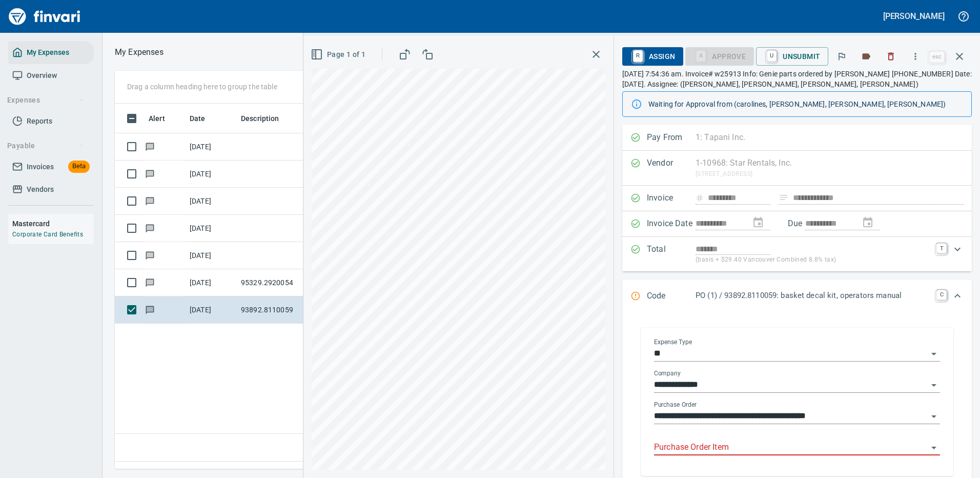
click at [702, 451] on input "Purchase Order Item" at bounding box center [791, 447] width 274 height 14
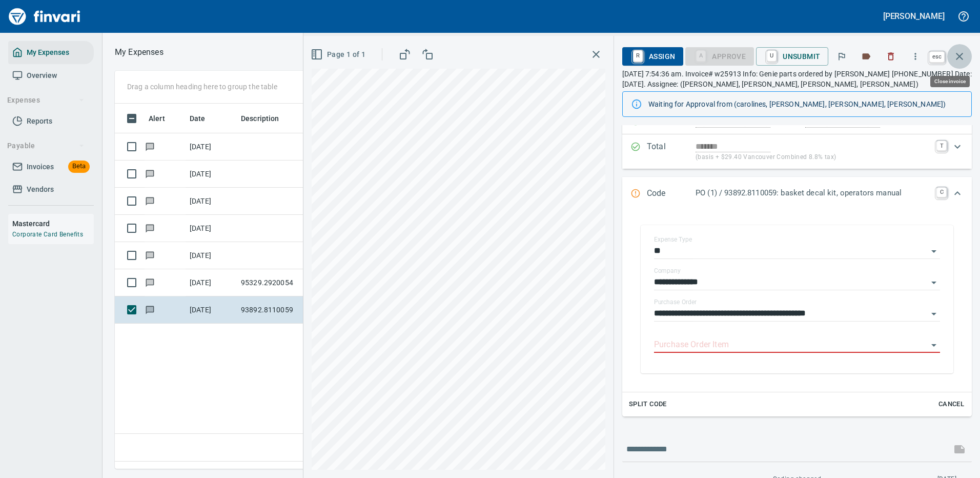
click at [960, 56] on icon "button" at bounding box center [959, 56] width 7 height 7
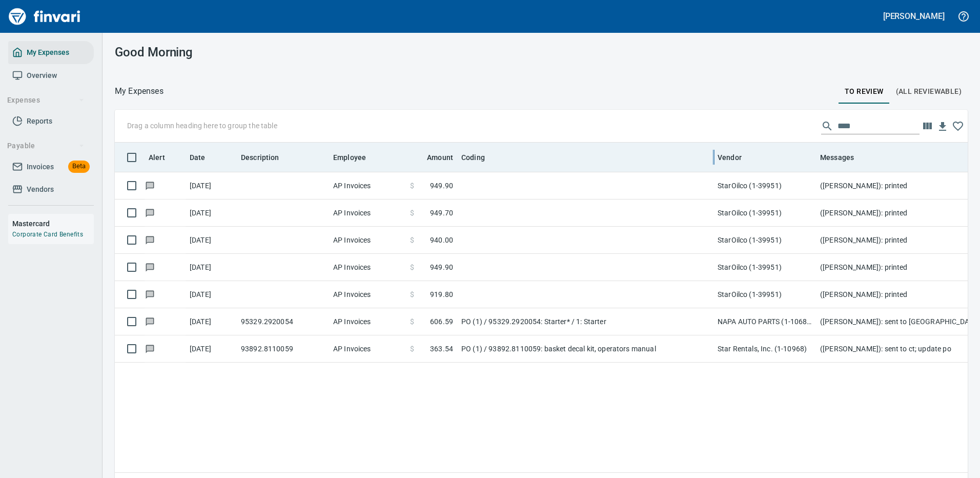
scroll to position [350, 837]
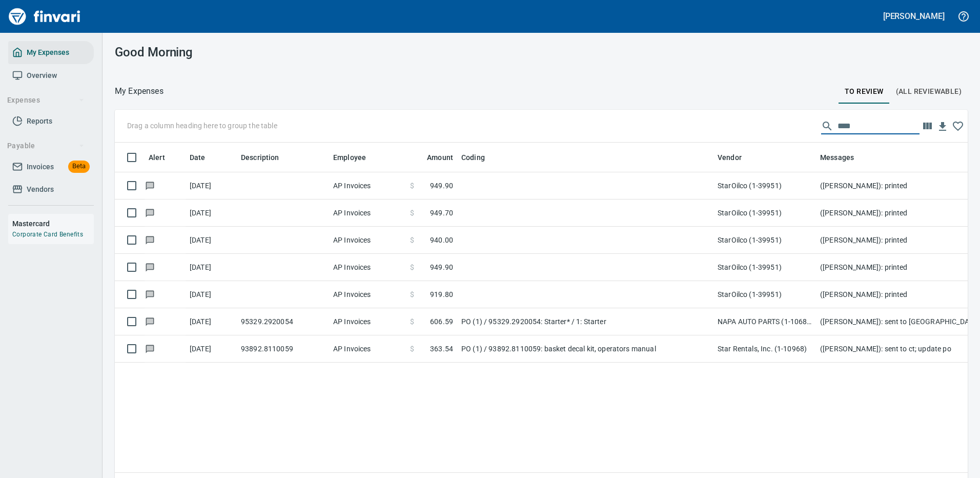
click at [848, 124] on input "****" at bounding box center [878, 126] width 82 height 16
click at [758, 416] on div "Alert Date Description Employee Amount Coding Vendor Messages [DATE] AP Invoice…" at bounding box center [541, 321] width 853 height 358
